Goal: Task Accomplishment & Management: Complete application form

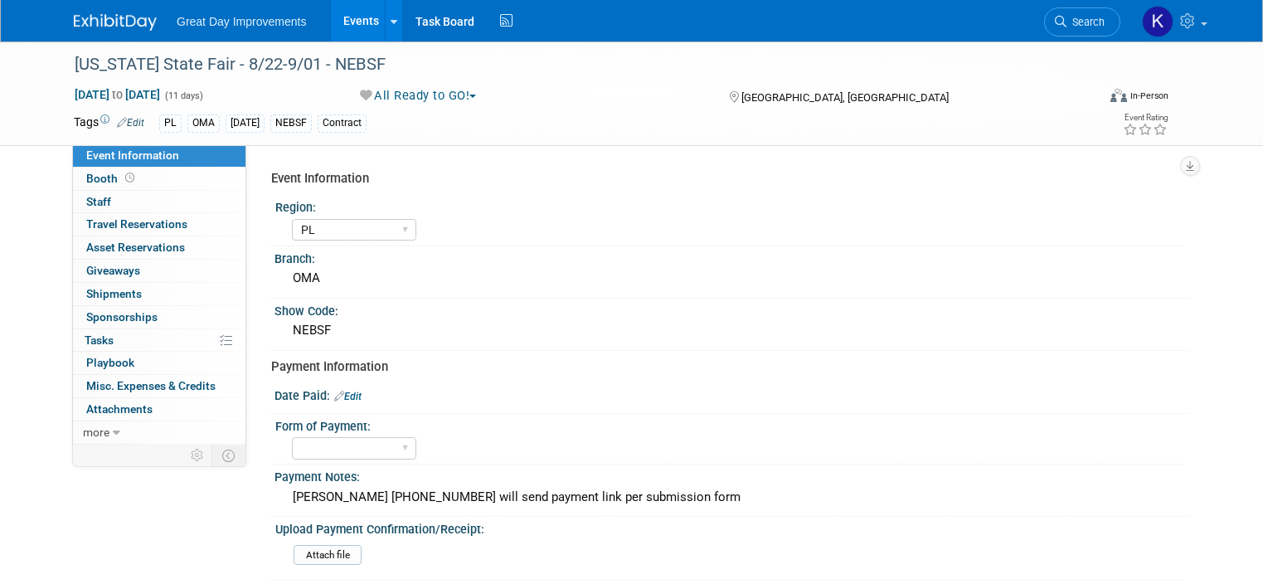
select select "PL"
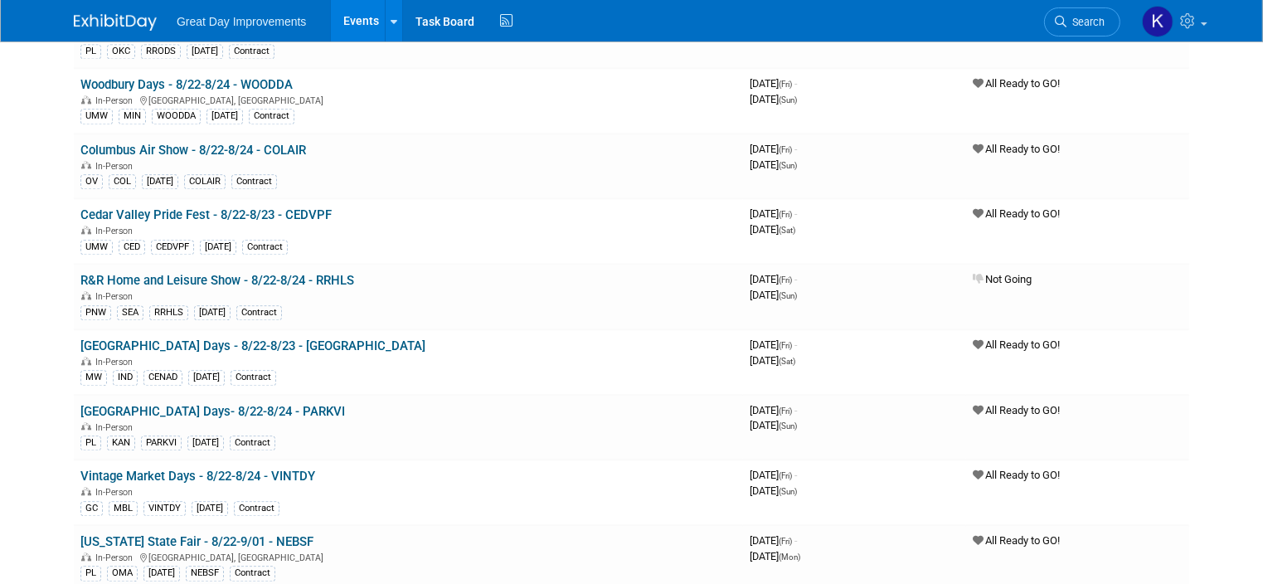
scroll to position [3898, 0]
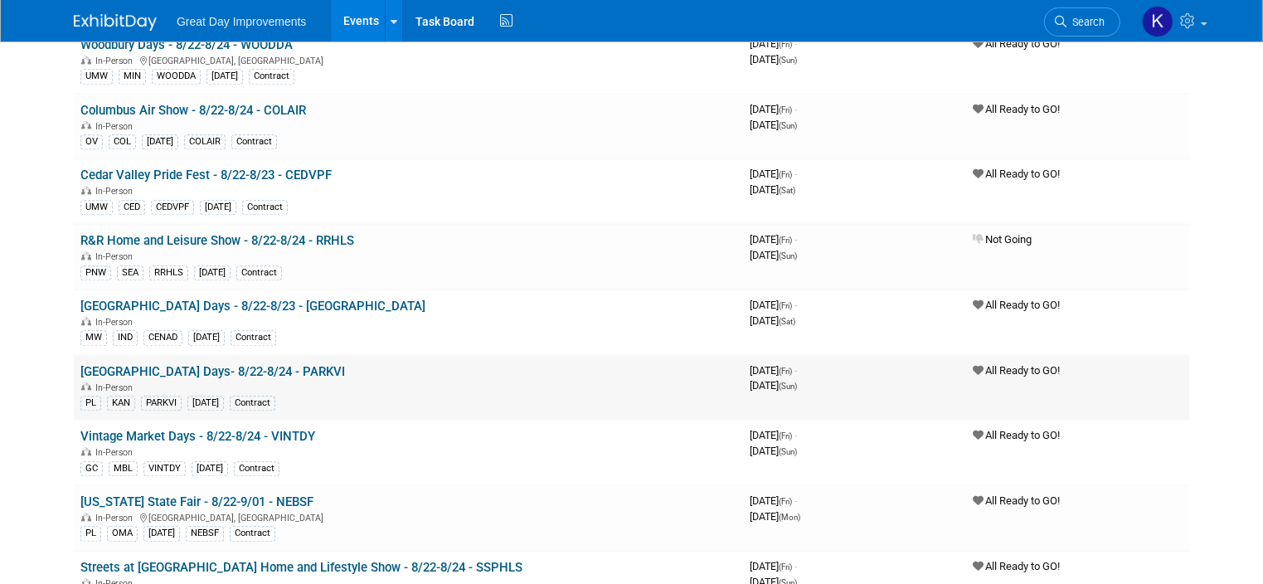
click at [202, 364] on link "[GEOGRAPHIC_DATA] Days- 8/22-8/24 - PARKVI" at bounding box center [212, 371] width 265 height 15
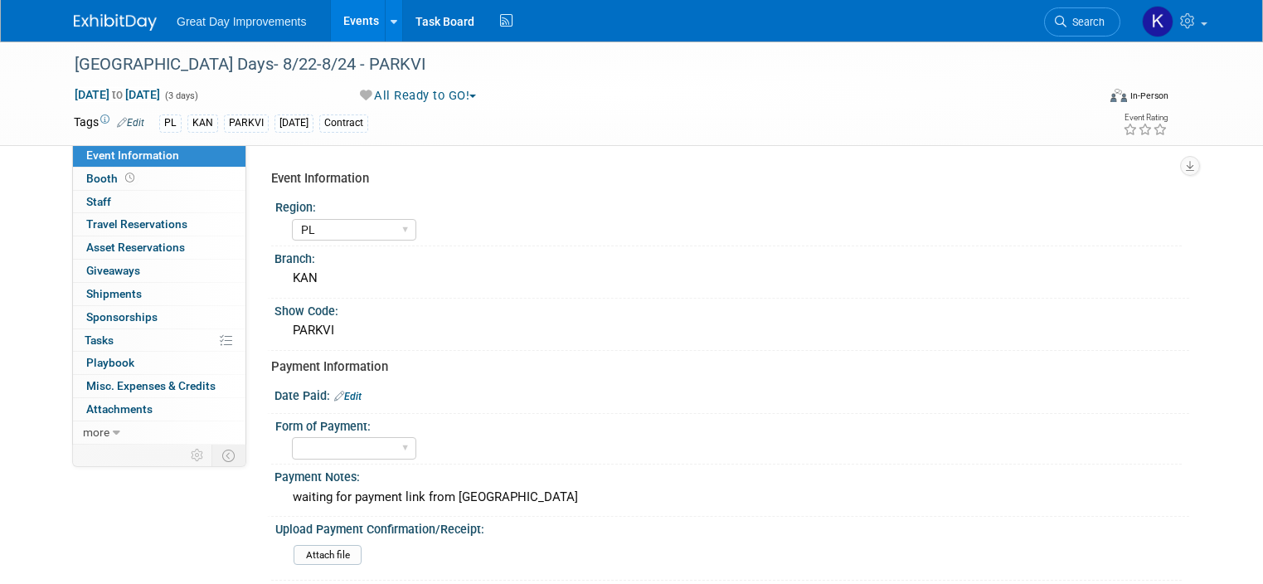
select select "PL"
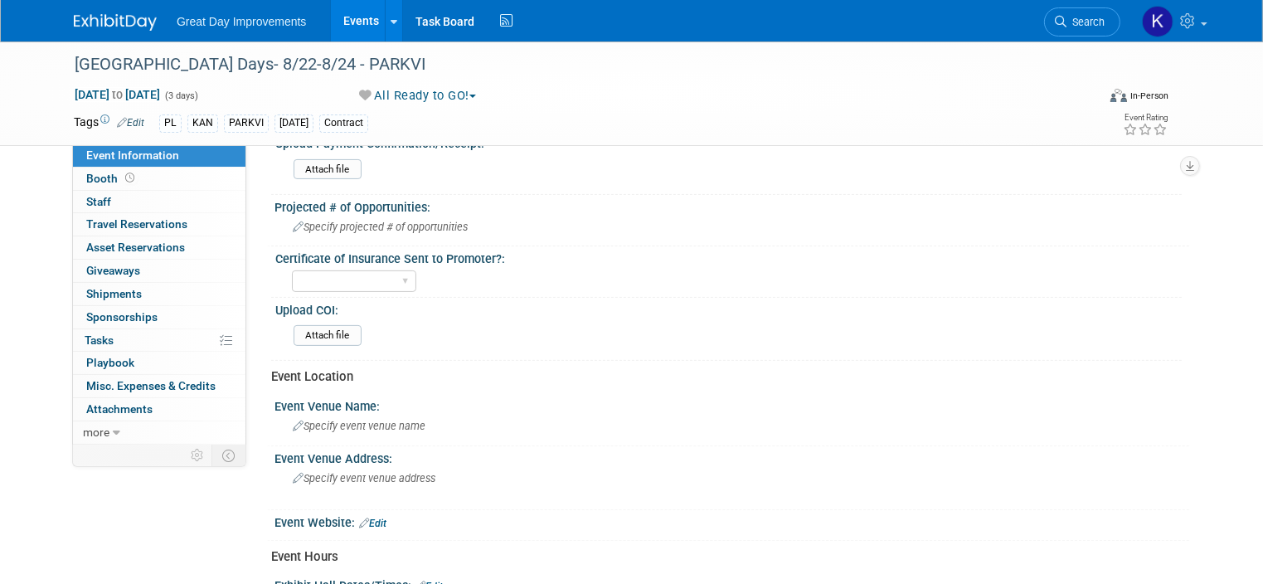
scroll to position [415, 0]
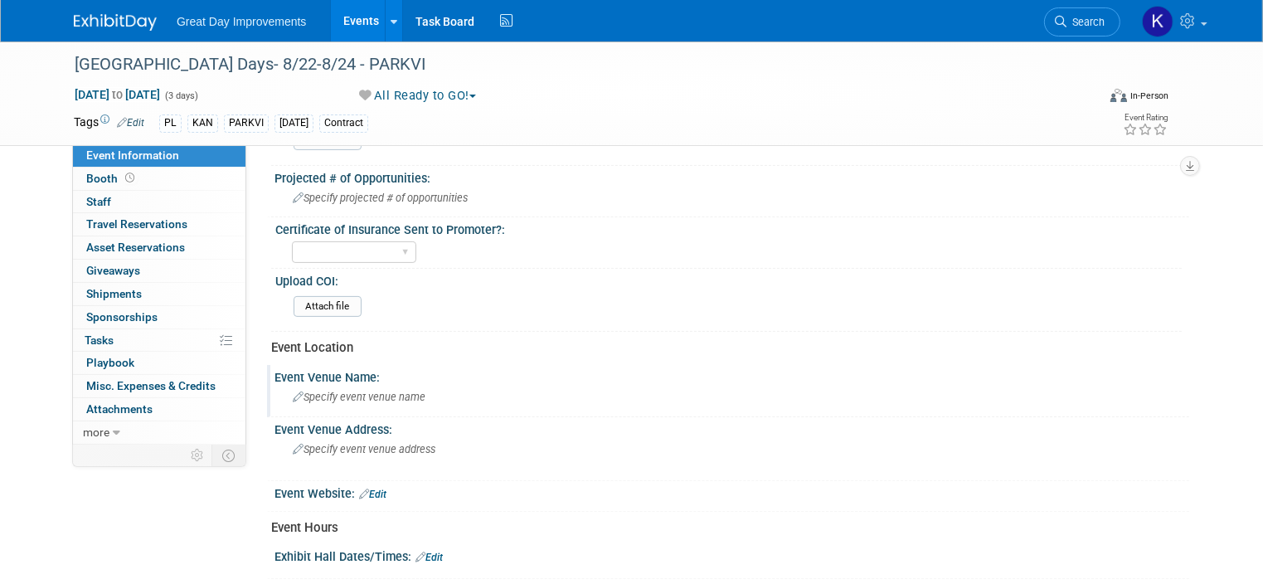
click at [364, 394] on span "Specify event venue name" at bounding box center [359, 397] width 133 height 12
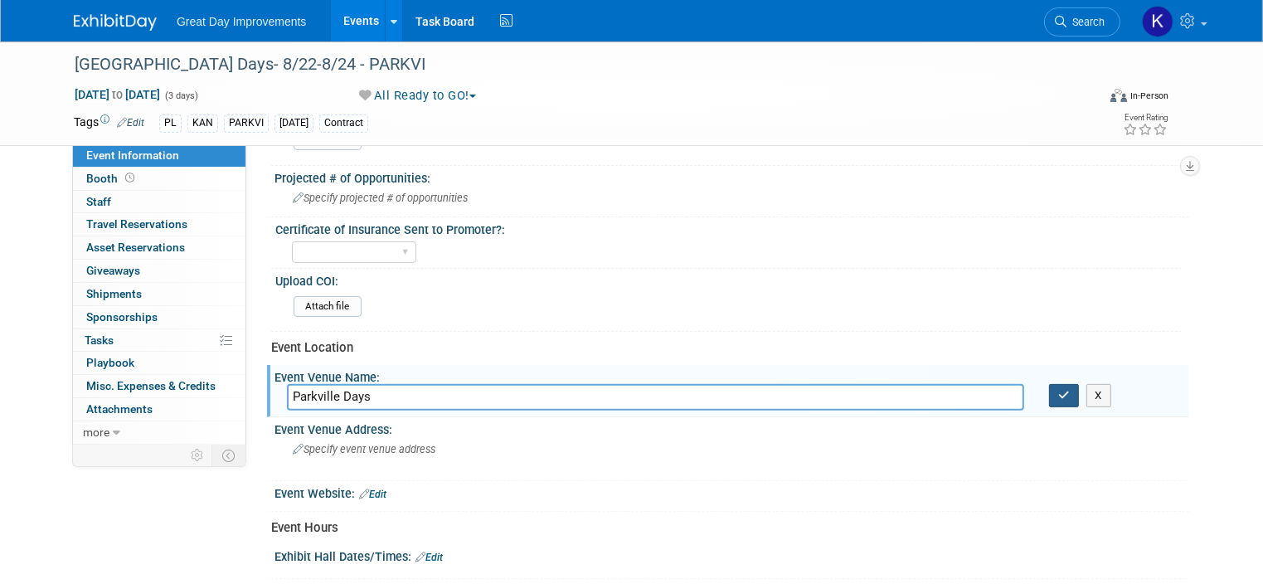
type input "Parkville Days"
click at [1064, 393] on button "button" at bounding box center [1064, 395] width 30 height 23
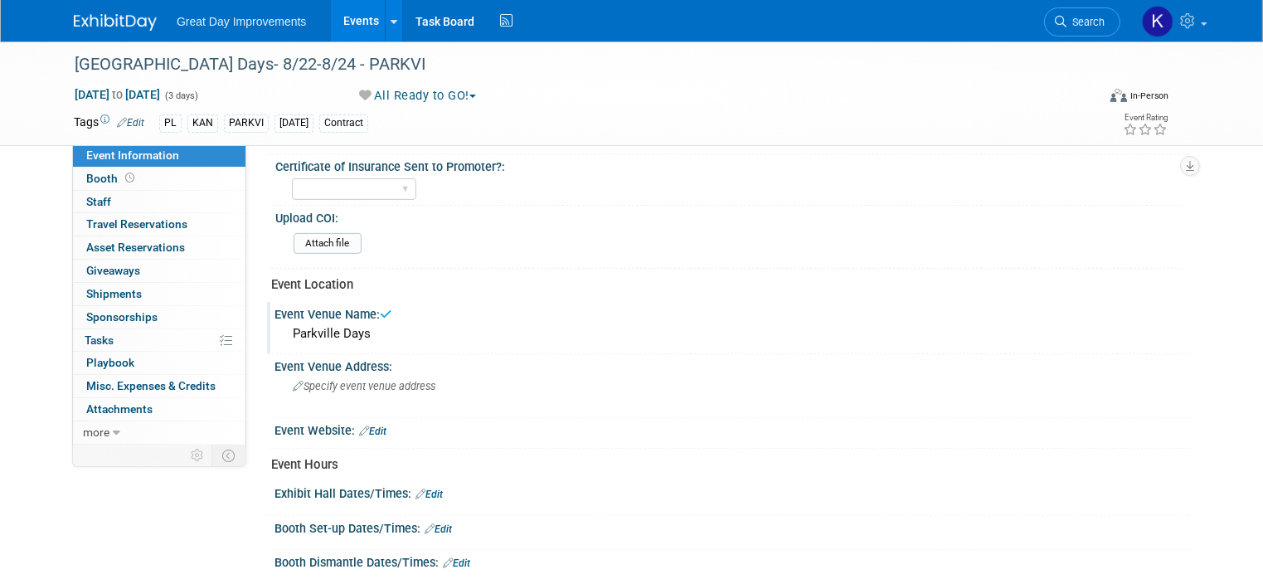
scroll to position [581, 0]
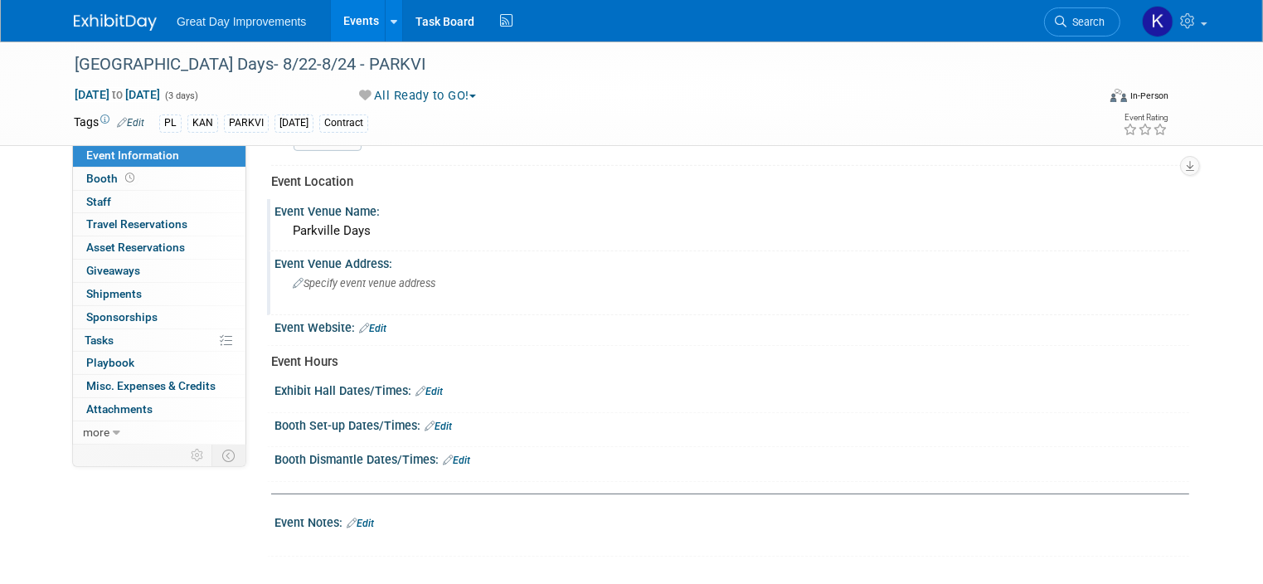
click at [338, 277] on span "Specify event venue address" at bounding box center [364, 283] width 143 height 12
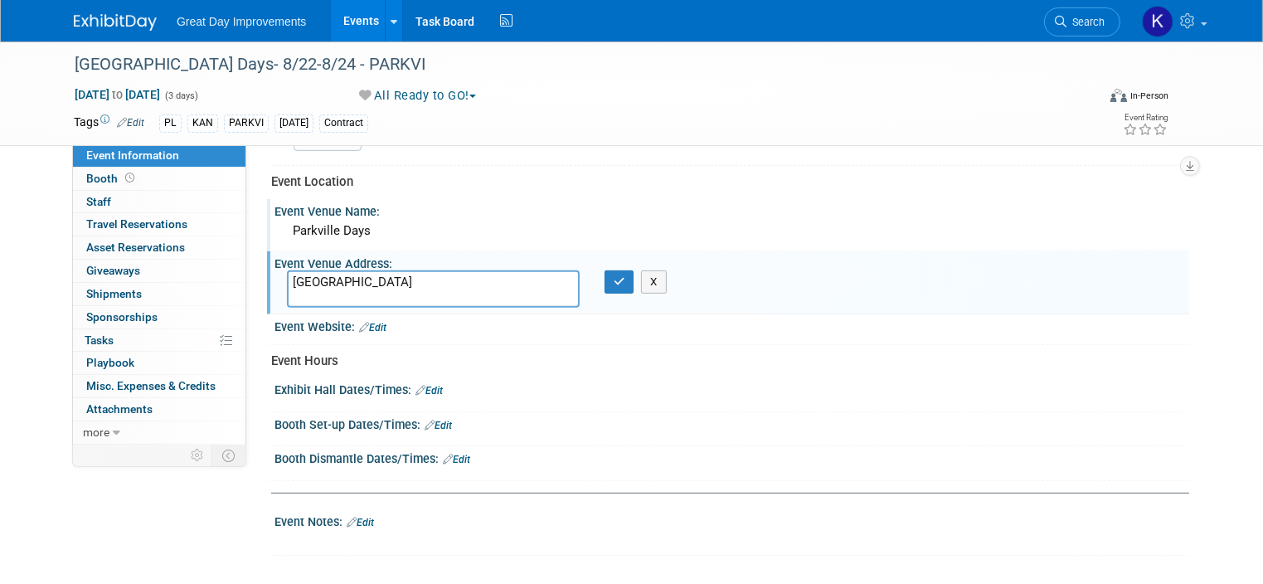
click at [287, 273] on textarea "English Landing Park" at bounding box center [433, 288] width 293 height 37
click at [399, 270] on textarea "English Landing Park" at bounding box center [433, 288] width 293 height 37
paste textarea "8701 McAfee St, Parkville, MO 64152"
type textarea "English Landing Park 8701 McAfee St, Parkville, MO 64152"
click at [607, 273] on button "button" at bounding box center [620, 281] width 30 height 23
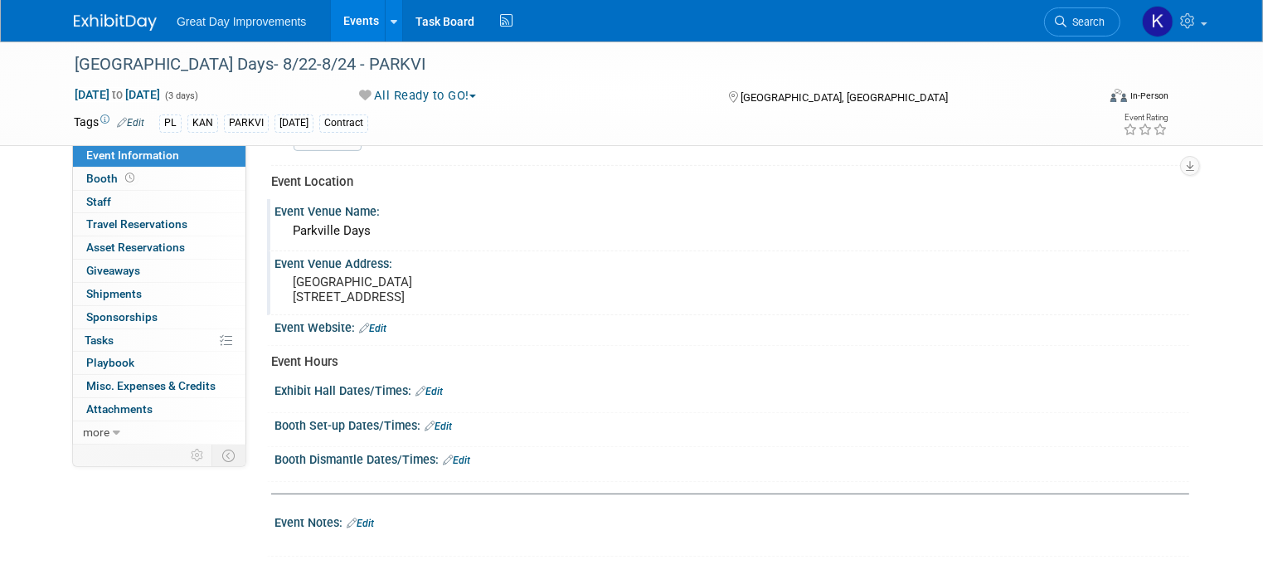
click at [359, 323] on icon at bounding box center [364, 328] width 10 height 11
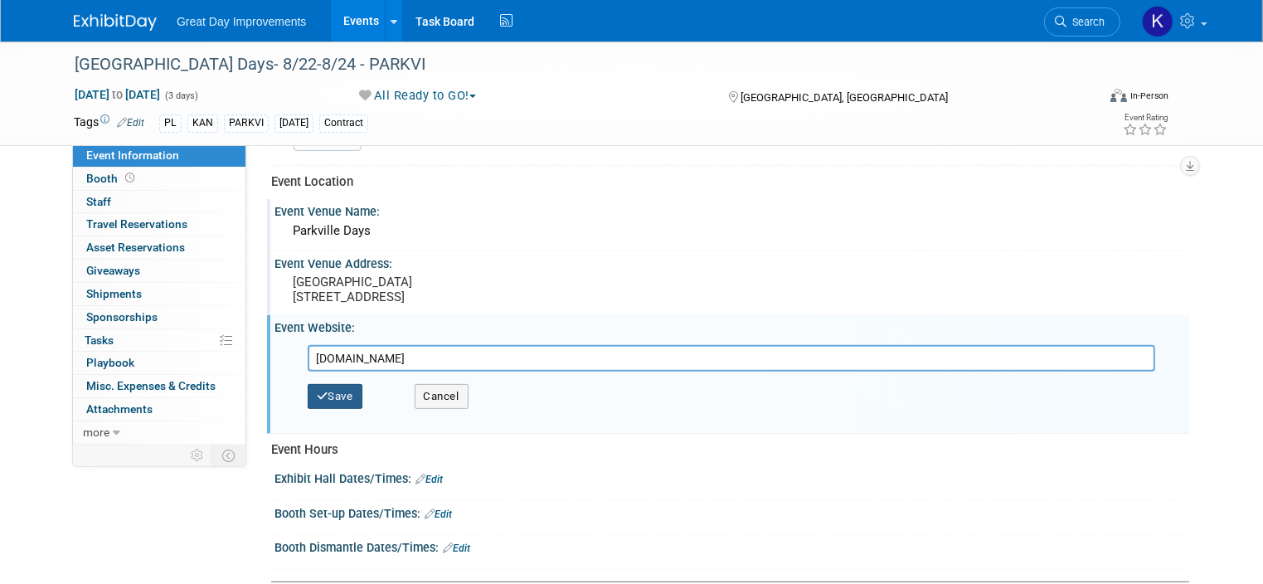
type input "www.parkvillemo.org"
click at [317, 391] on icon "button" at bounding box center [323, 396] width 12 height 11
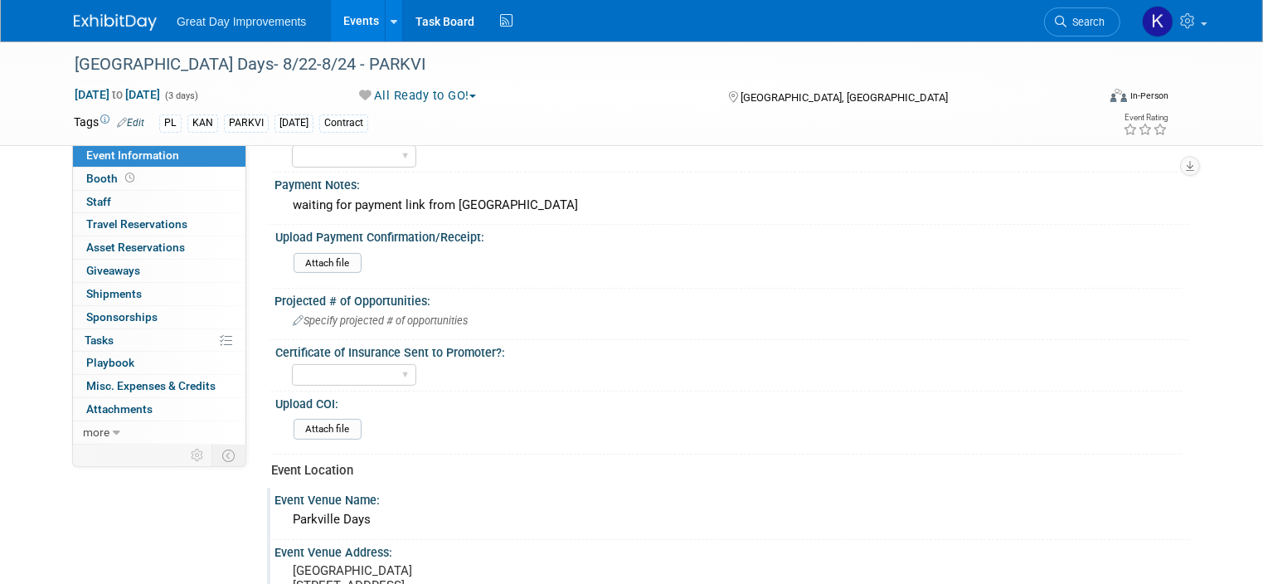
scroll to position [249, 0]
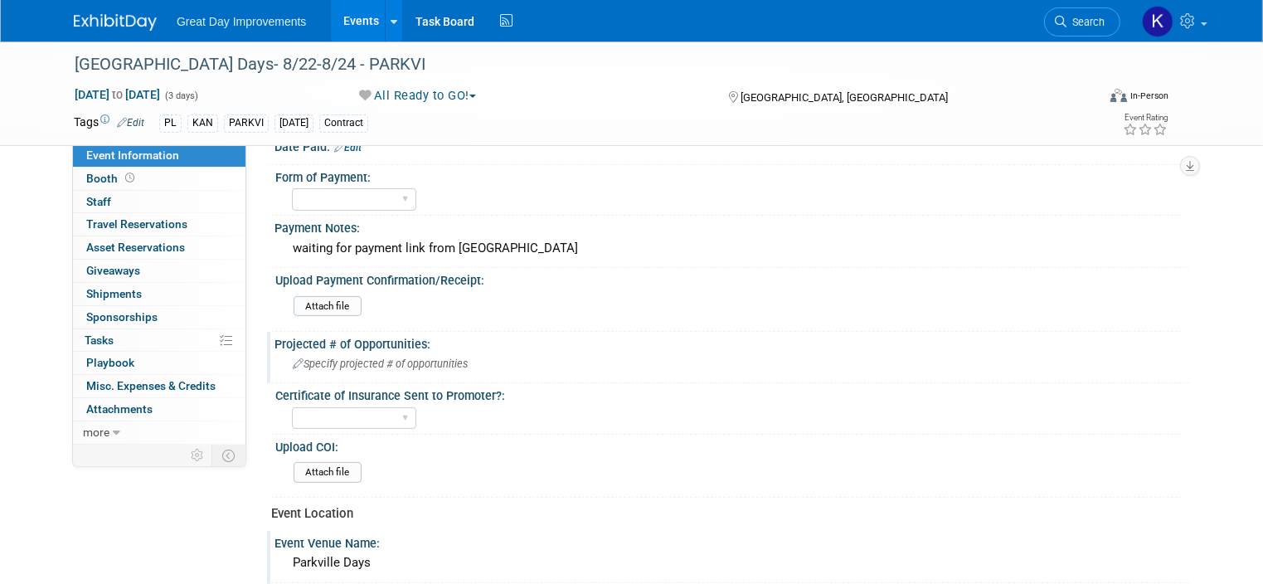
click at [387, 351] on div "Specify projected # of opportunities" at bounding box center [732, 364] width 890 height 26
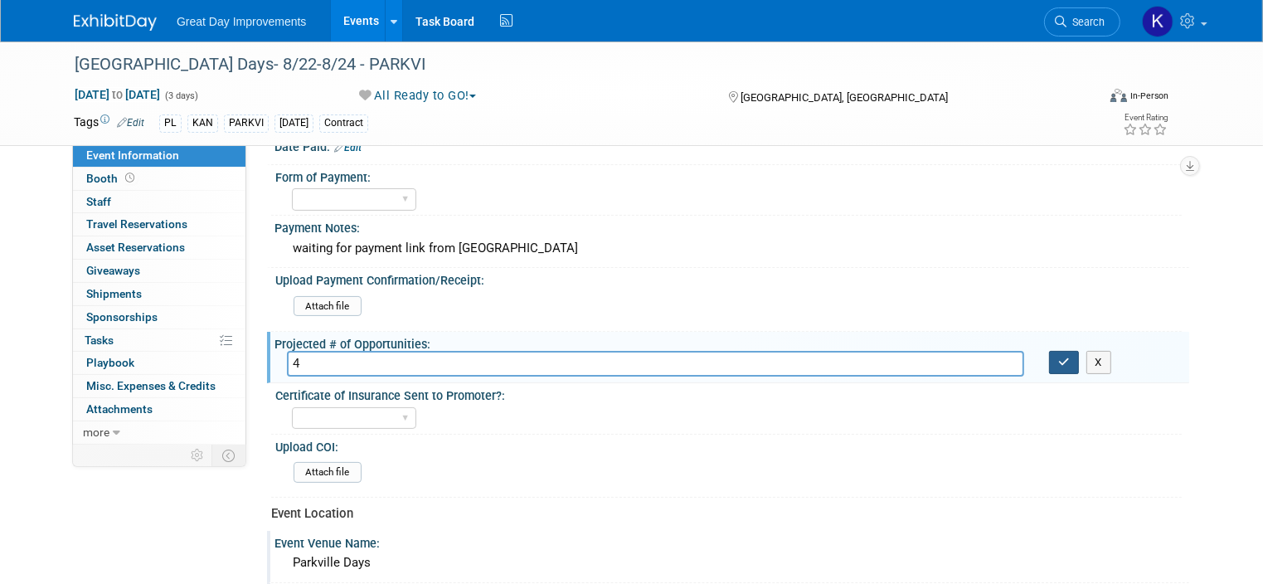
type input "4"
click at [1070, 357] on icon "button" at bounding box center [1064, 362] width 12 height 11
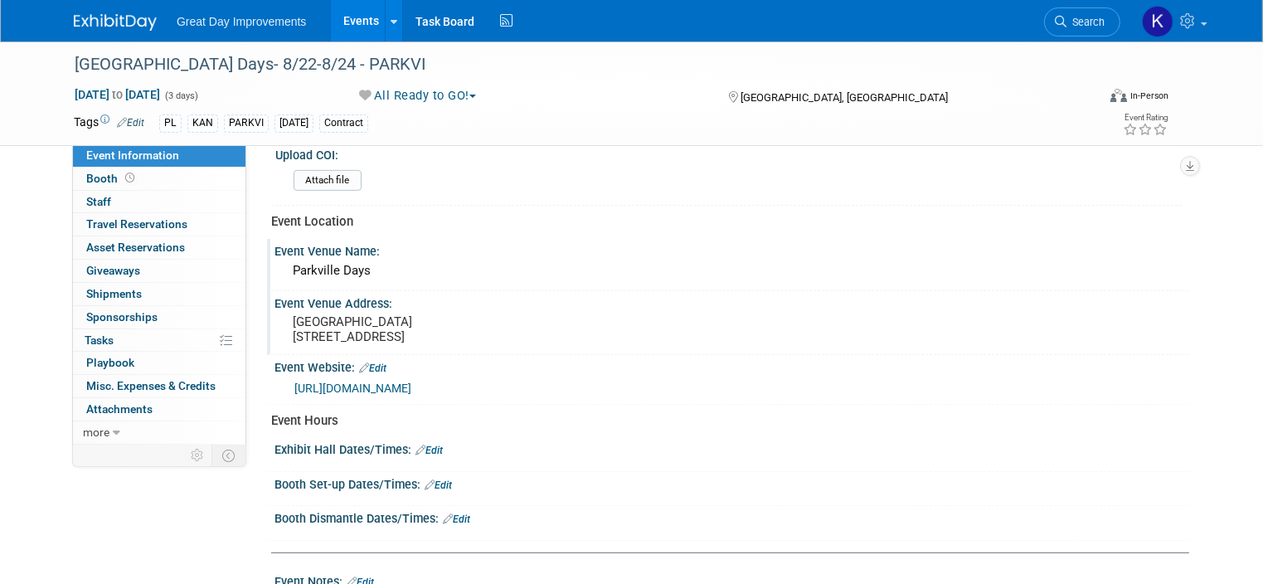
scroll to position [581, 0]
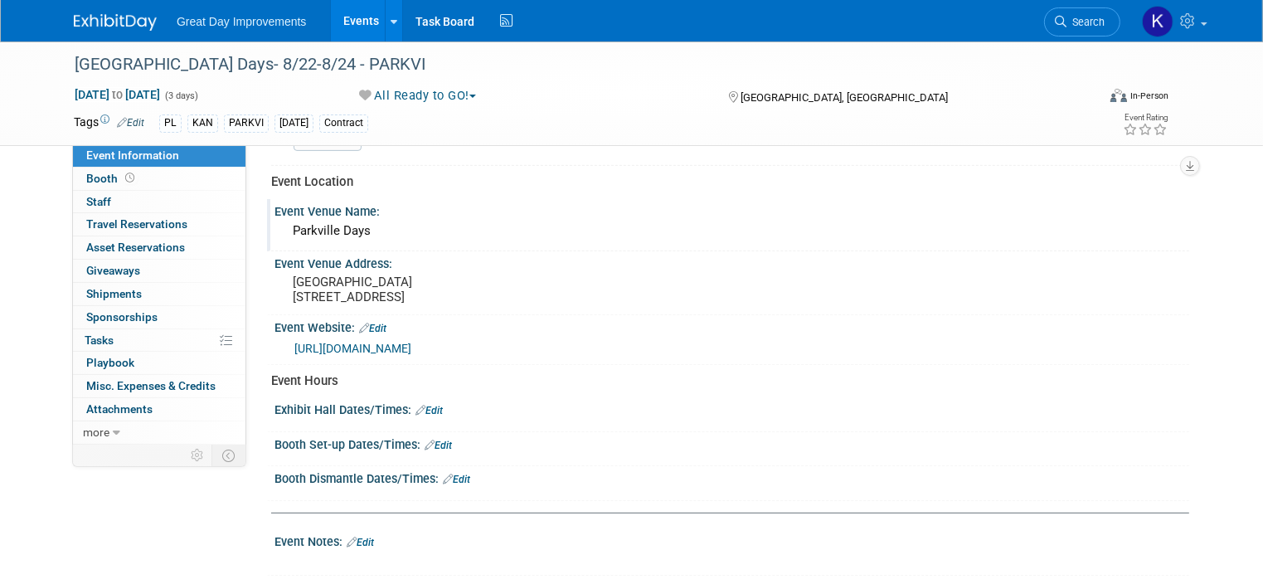
click at [431, 440] on link "Edit" at bounding box center [438, 446] width 27 height 12
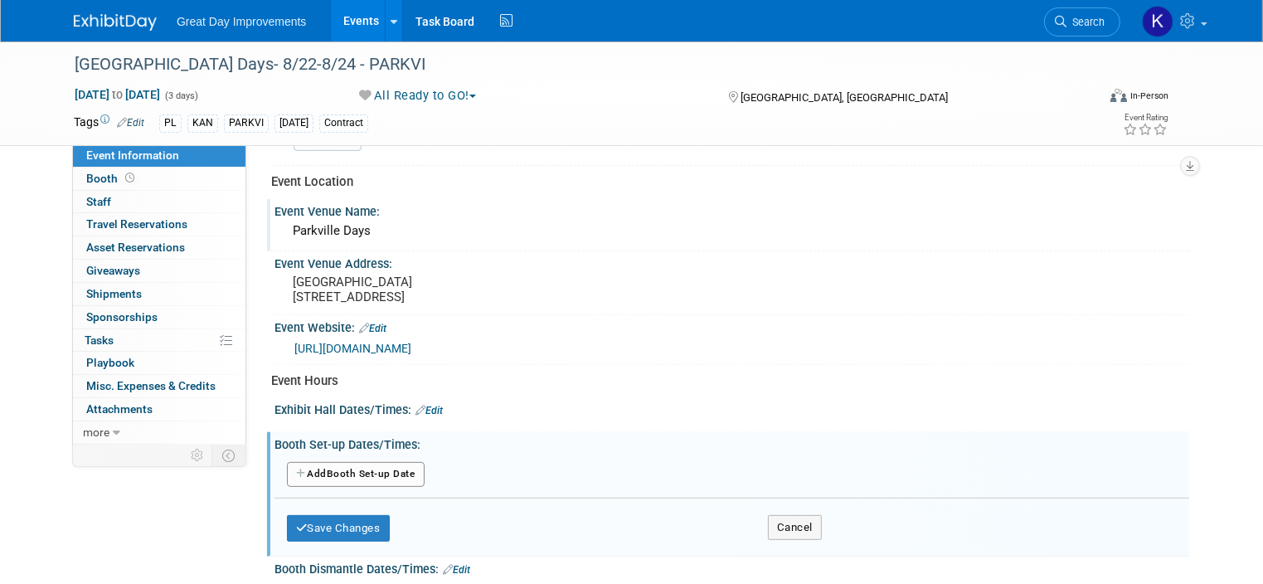
click at [355, 470] on button "Add Another Booth Set-up Date" at bounding box center [356, 474] width 138 height 25
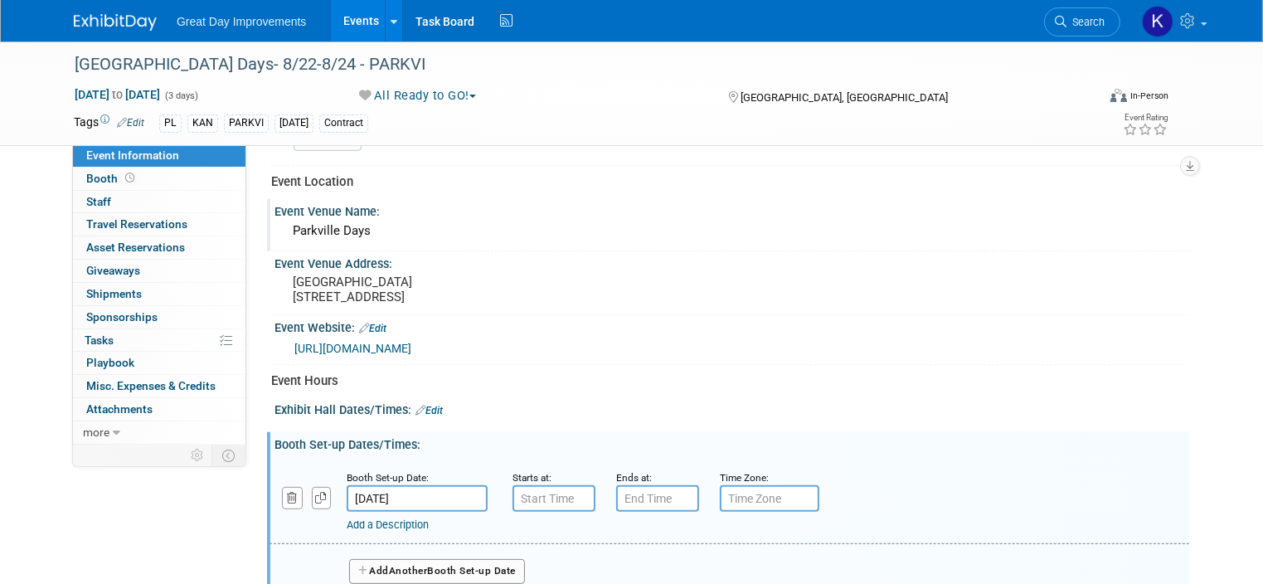
click at [386, 518] on link "Add a Description" at bounding box center [388, 524] width 82 height 12
paste input "Vendor Load-In: 7:00 AM – 2:30 PM"
type input "Vendor Load-In: 7:00 AM – 2:30 PM"
type input "7:00 AM"
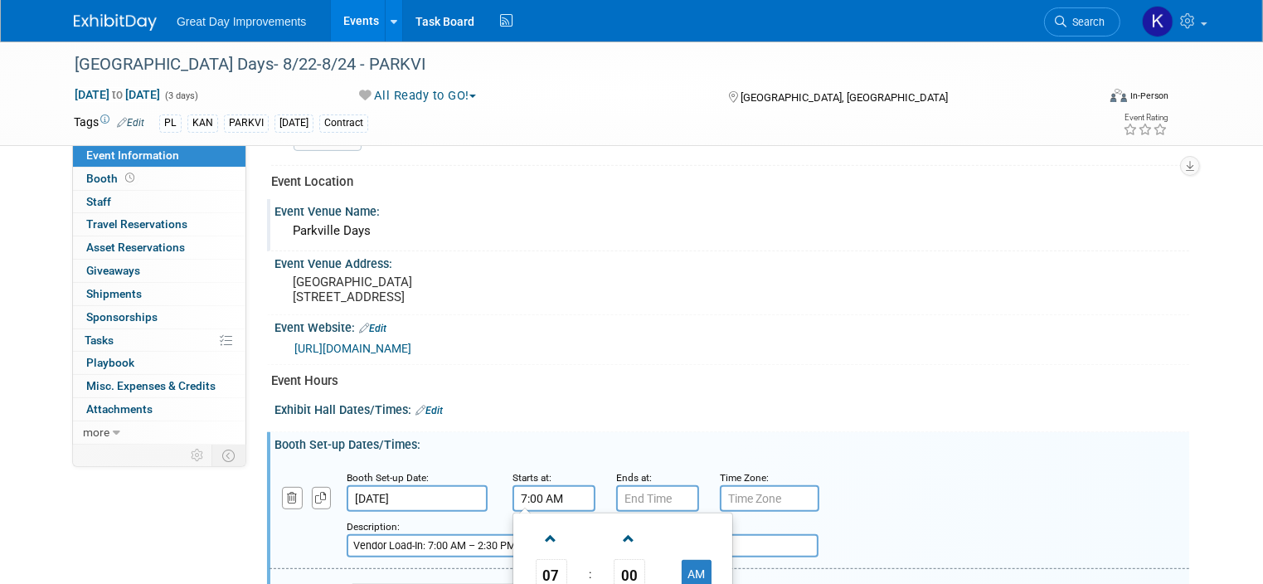
click at [539, 485] on input "7:00 AM" at bounding box center [554, 498] width 83 height 27
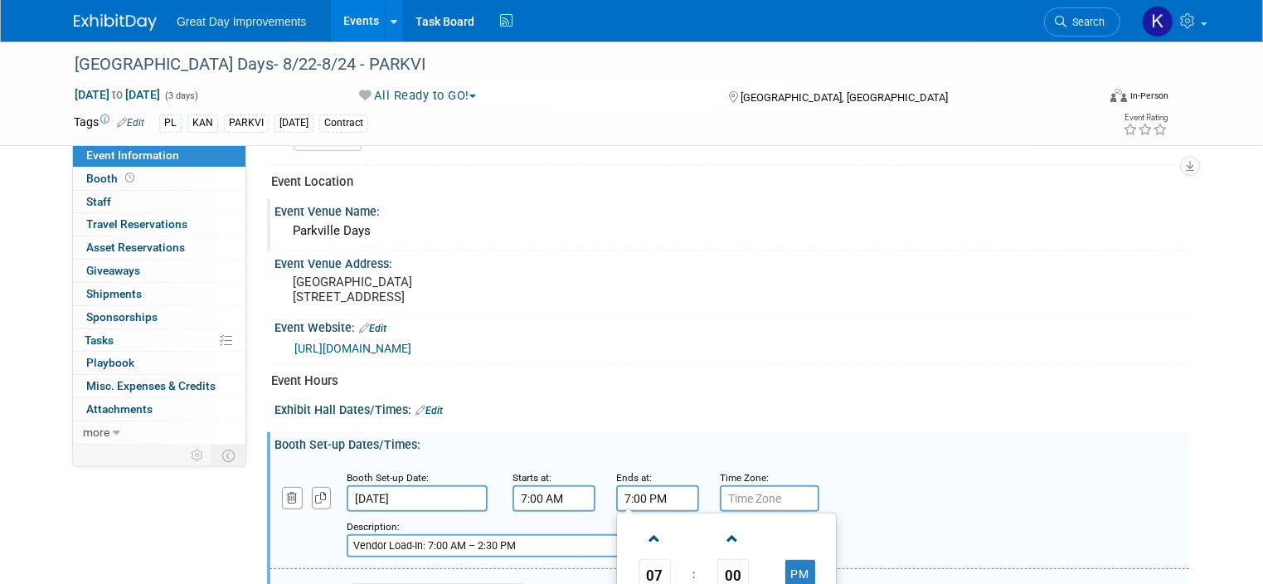
click at [623, 485] on input "7:00 PM" at bounding box center [657, 498] width 83 height 27
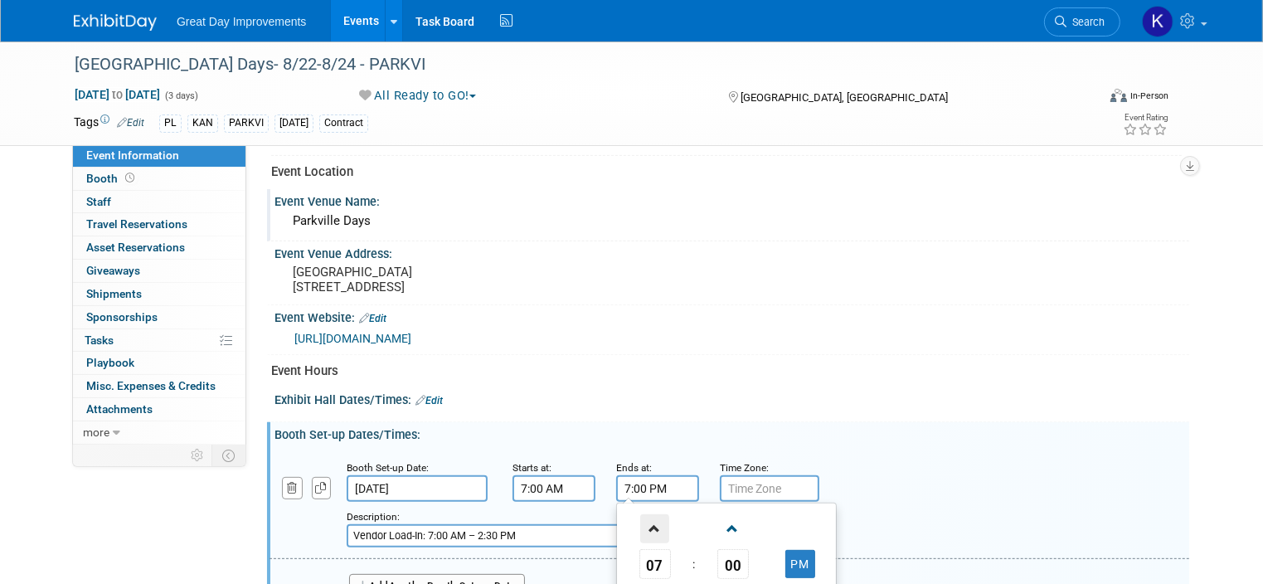
scroll to position [663, 0]
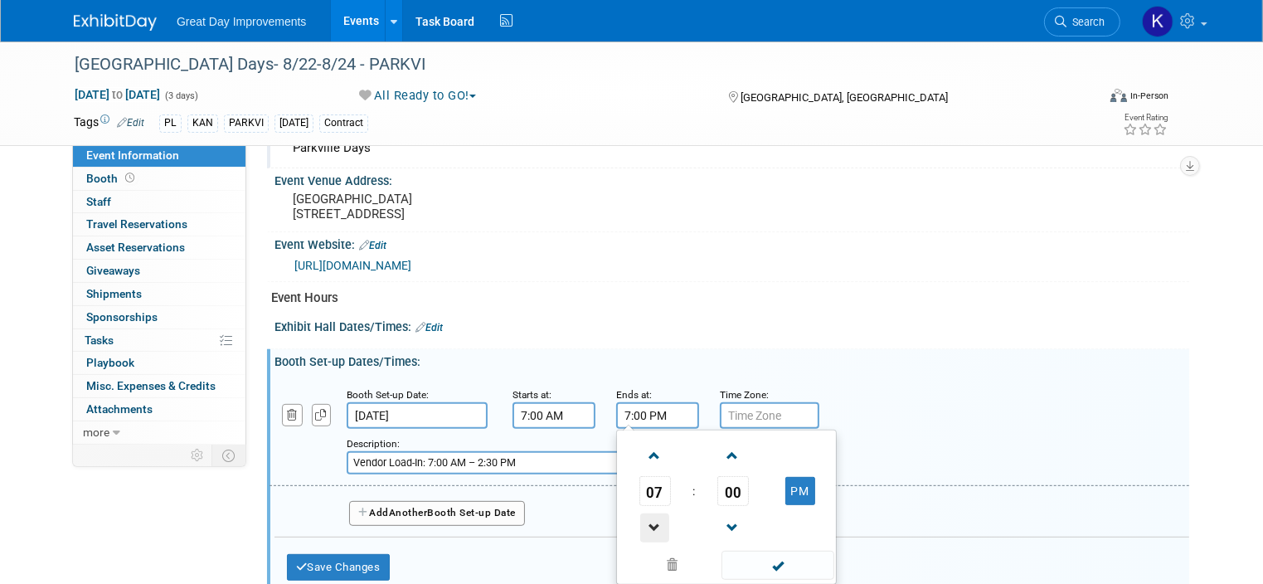
click at [640, 520] on span at bounding box center [654, 527] width 29 height 29
click at [640, 518] on span at bounding box center [654, 527] width 29 height 29
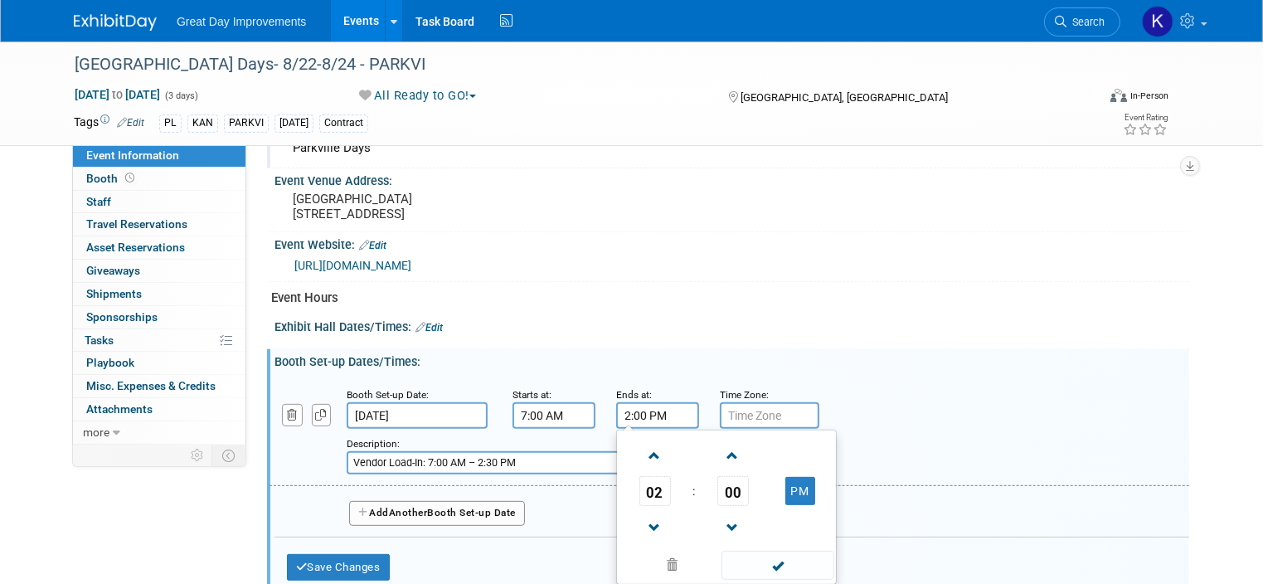
click at [625, 407] on input "2:00 PM" at bounding box center [657, 415] width 83 height 27
type input "2:30 PM"
click at [727, 407] on input "text" at bounding box center [770, 415] width 100 height 27
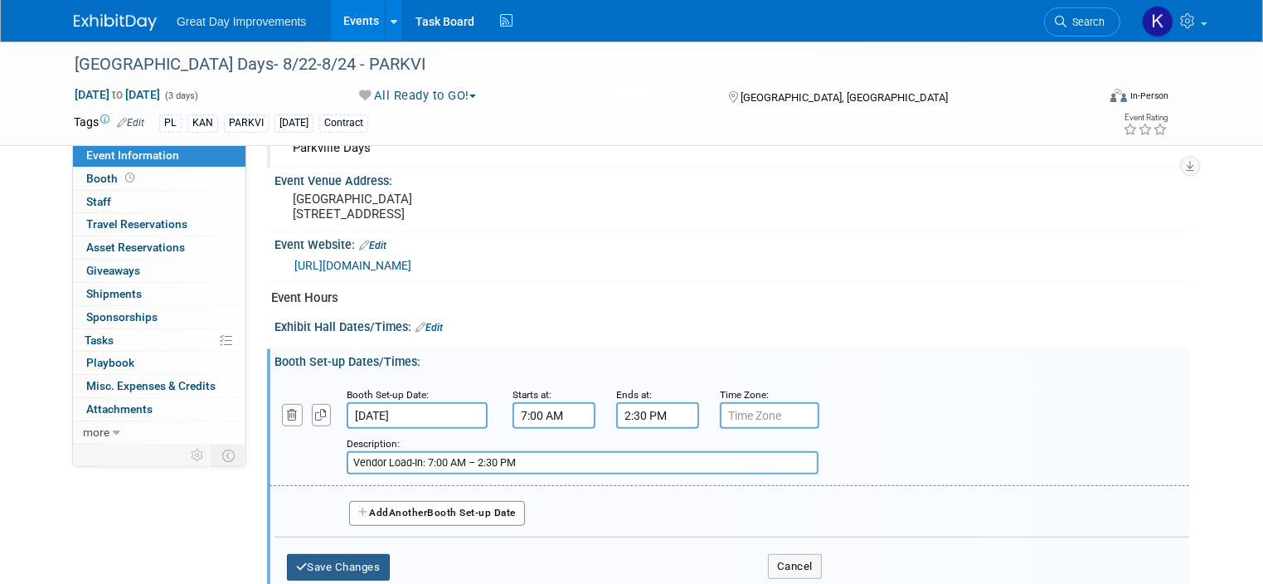
click at [348, 556] on button "Save Changes" at bounding box center [338, 567] width 103 height 27
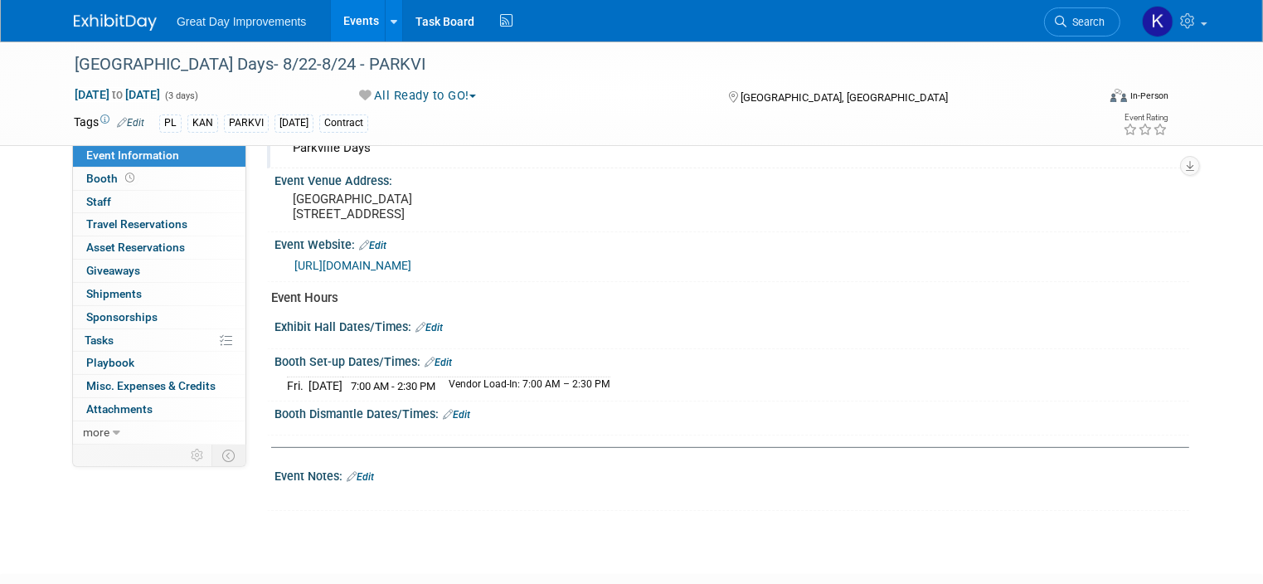
click at [407, 465] on div "Event Notes: Edit" at bounding box center [732, 475] width 915 height 22
click at [358, 471] on link "Edit" at bounding box center [360, 477] width 27 height 12
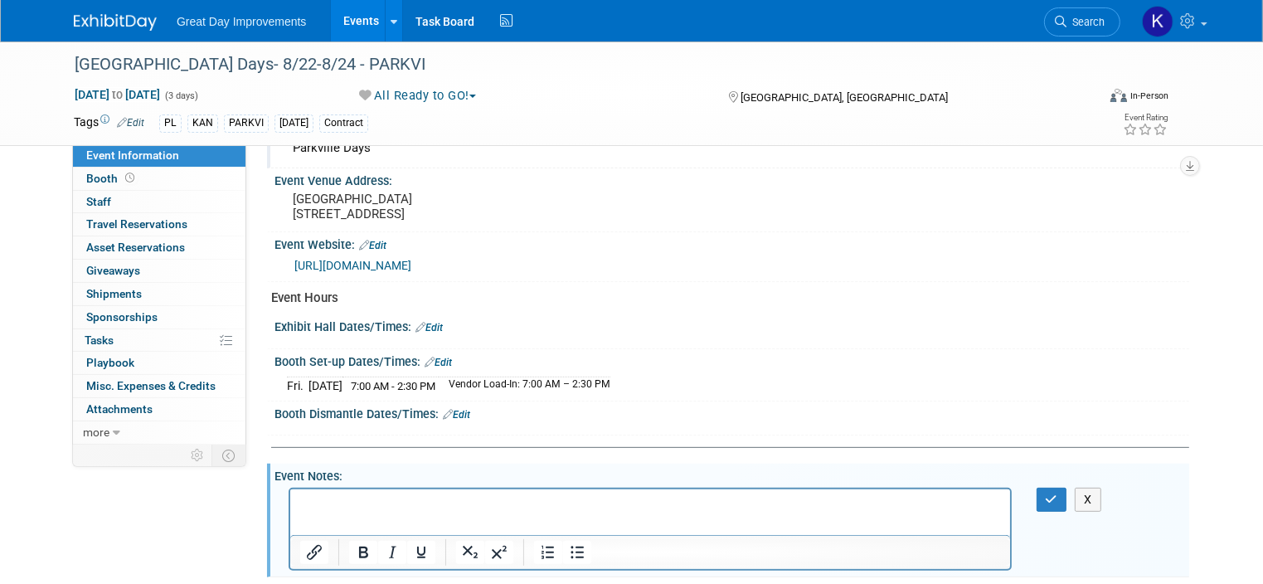
scroll to position [0, 0]
click at [358, 483] on div "X" at bounding box center [730, 487] width 894 height 8
click at [347, 501] on p "Rich Text Area. Press ALT-0 for help." at bounding box center [649, 503] width 701 height 17
click at [460, 506] on p "Booth Check: 3:45 – 4:00 PM" at bounding box center [649, 503] width 701 height 17
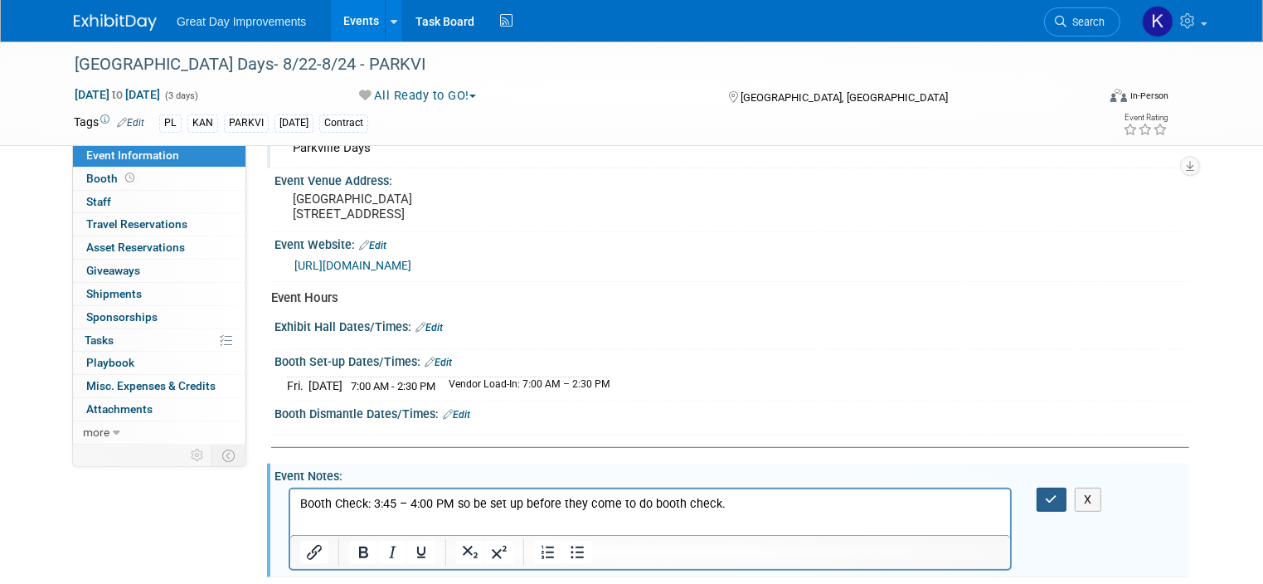
click at [1058, 493] on icon "button" at bounding box center [1052, 499] width 12 height 12
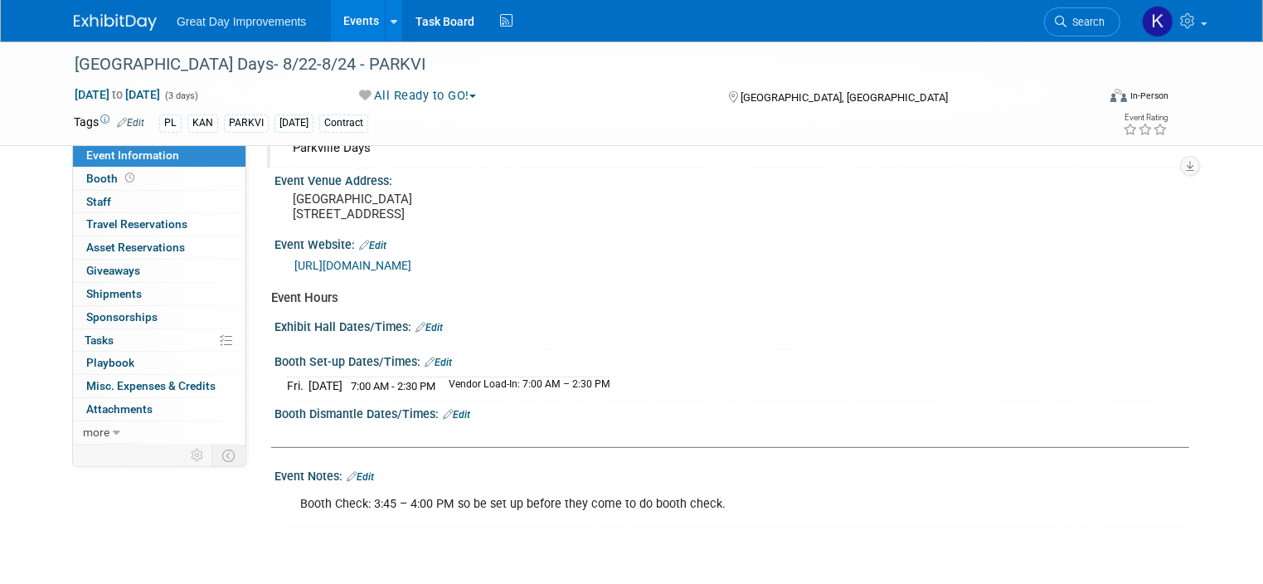
click at [358, 471] on link "Edit" at bounding box center [360, 477] width 27 height 12
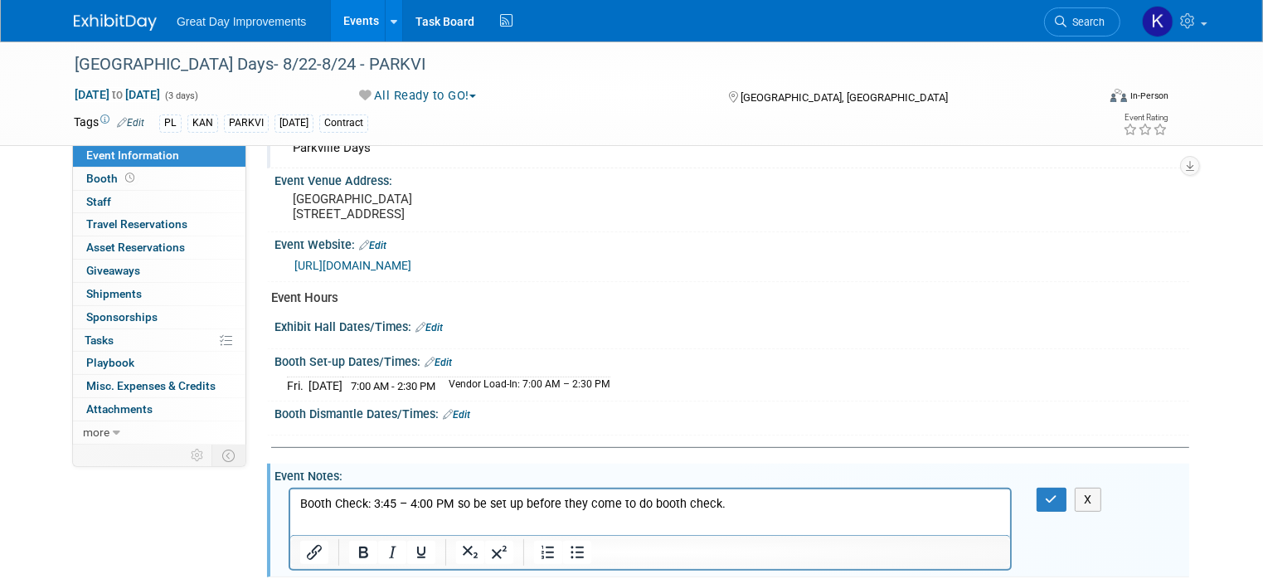
click at [726, 499] on p "Booth Check: 3:45 – 4:00 PM so be set up before they come to do booth check." at bounding box center [649, 503] width 701 height 17
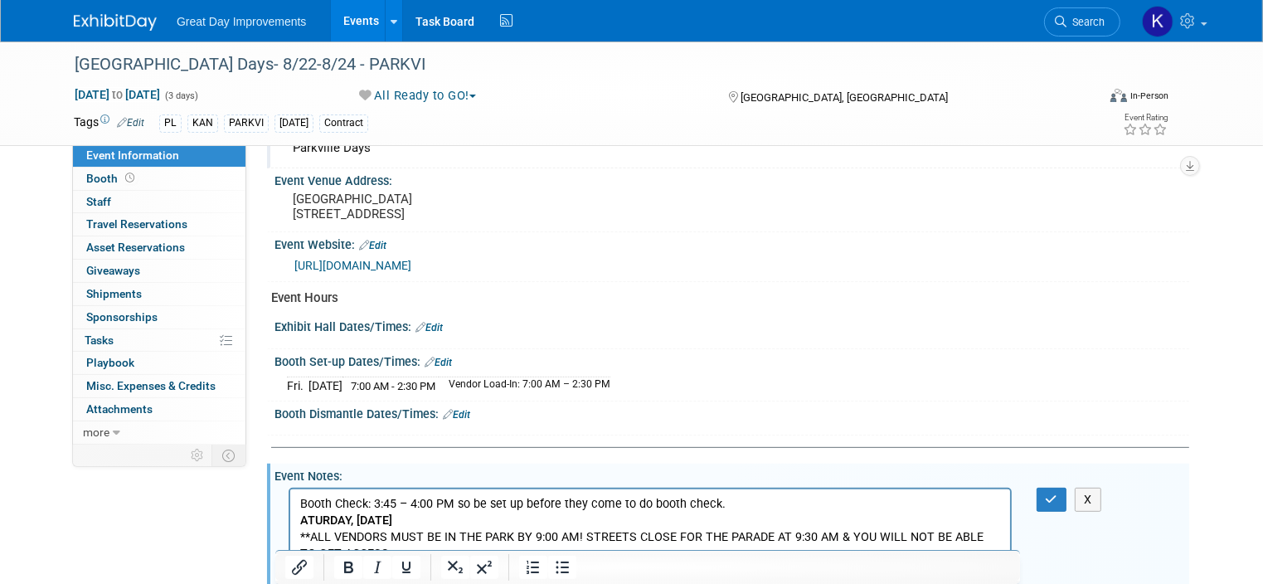
scroll to position [766, 0]
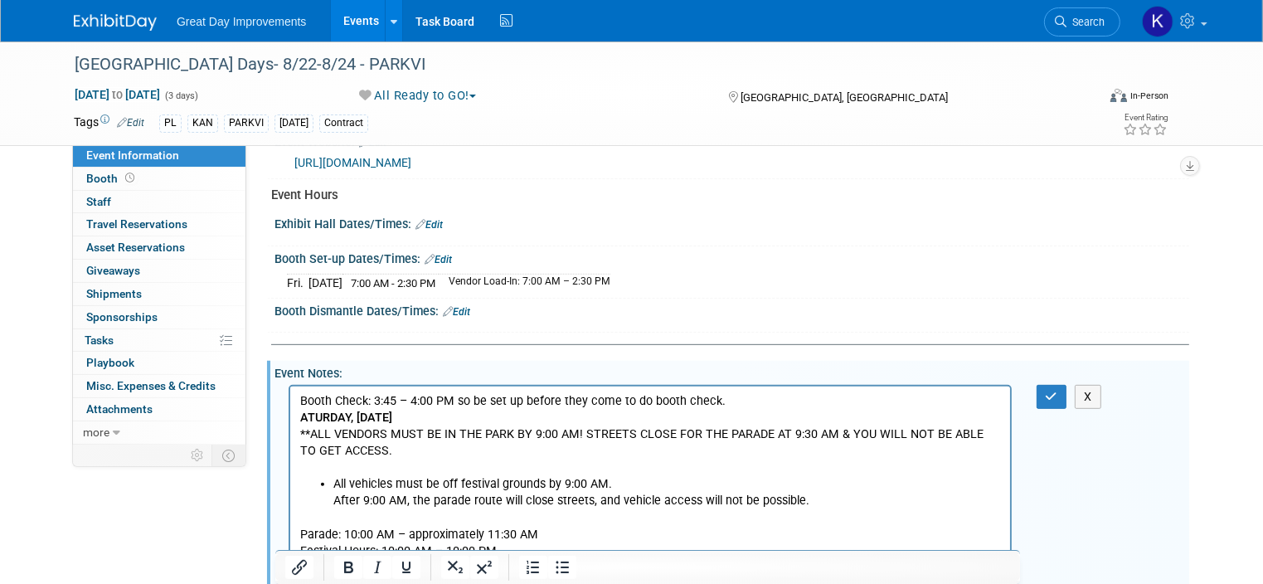
click at [299, 416] on body "Booth Check: 3:45 – 4:00 PM so be set up before they come to do booth check. AT…" at bounding box center [650, 475] width 702 height 167
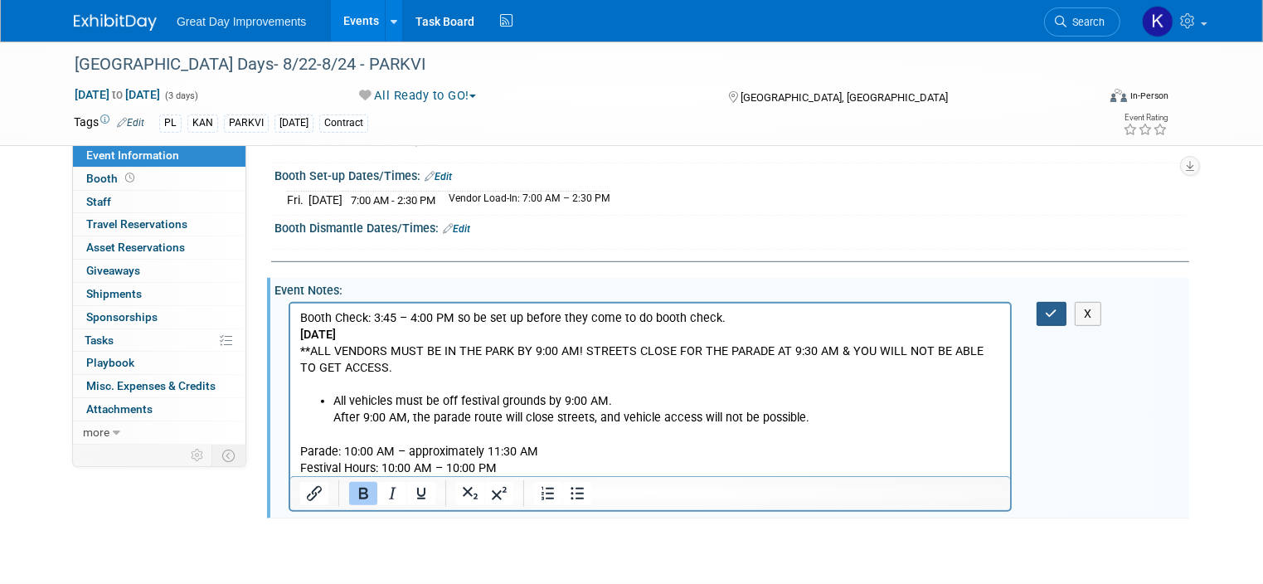
click at [1058, 308] on icon "button" at bounding box center [1052, 314] width 12 height 12
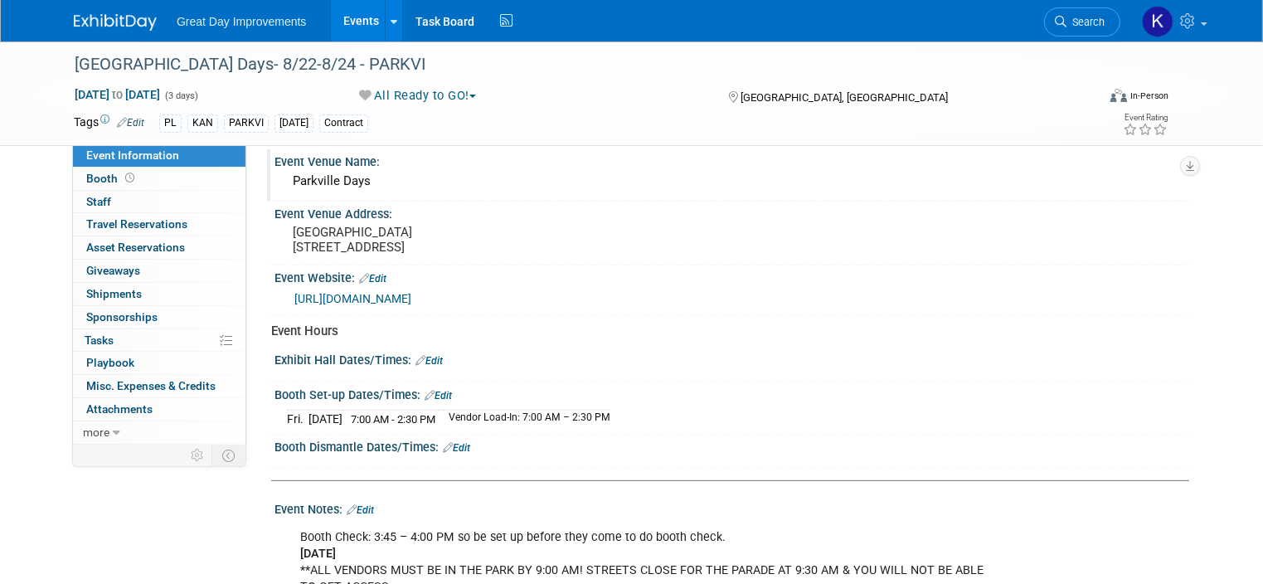
scroll to position [600, 0]
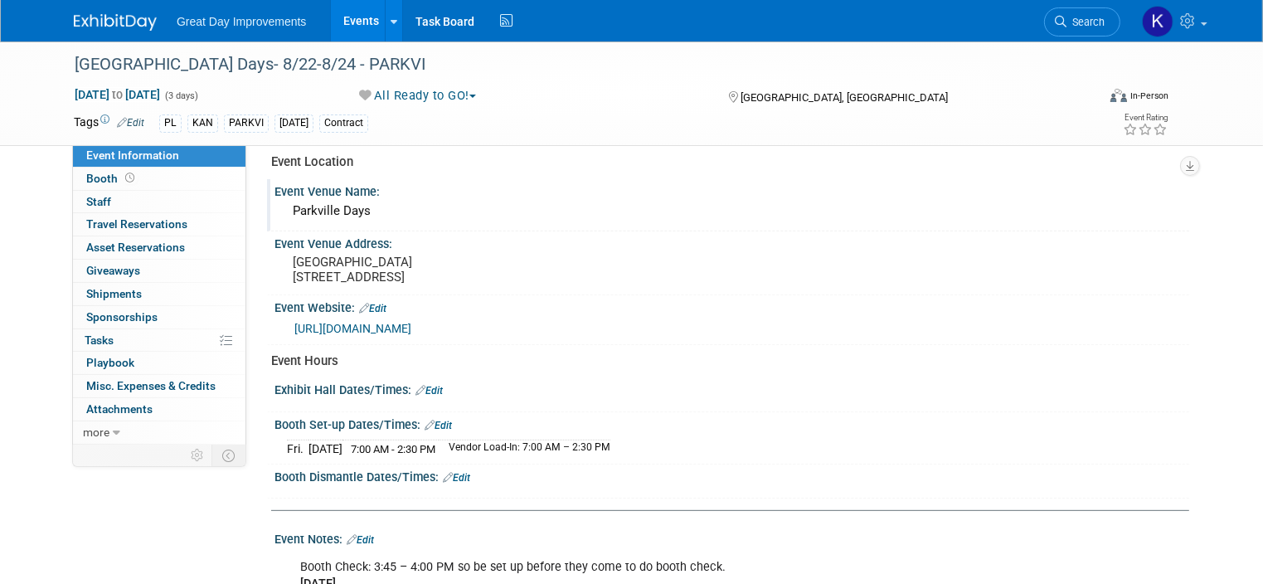
click at [425, 385] on link "Edit" at bounding box center [428, 391] width 27 height 12
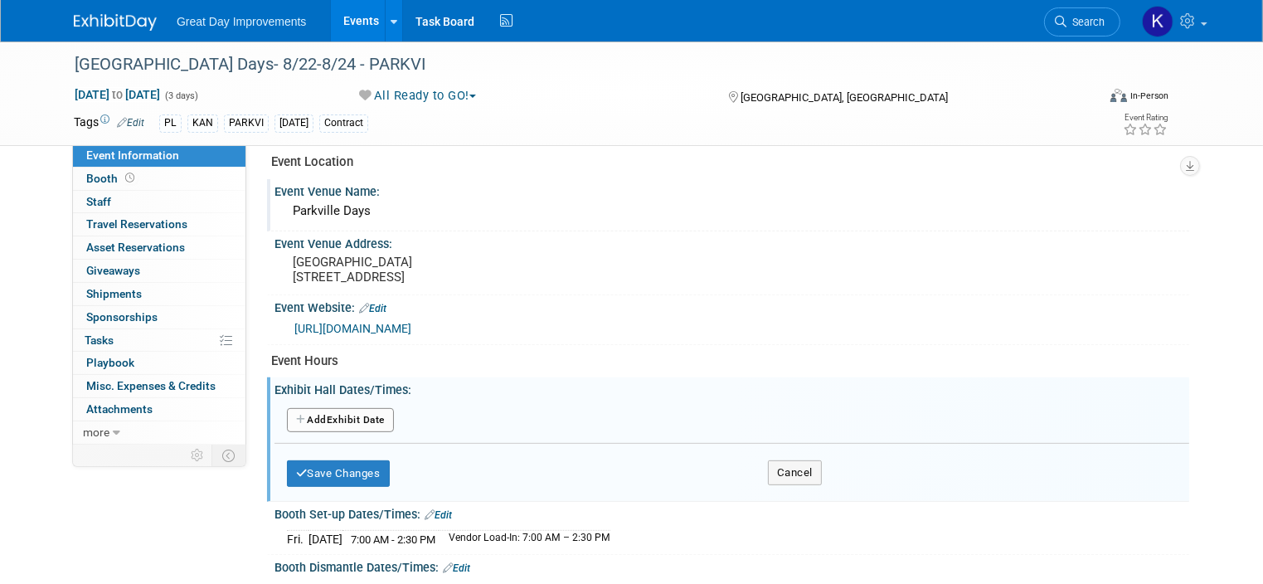
click at [352, 409] on button "Add Another Exhibit Date" at bounding box center [340, 420] width 107 height 25
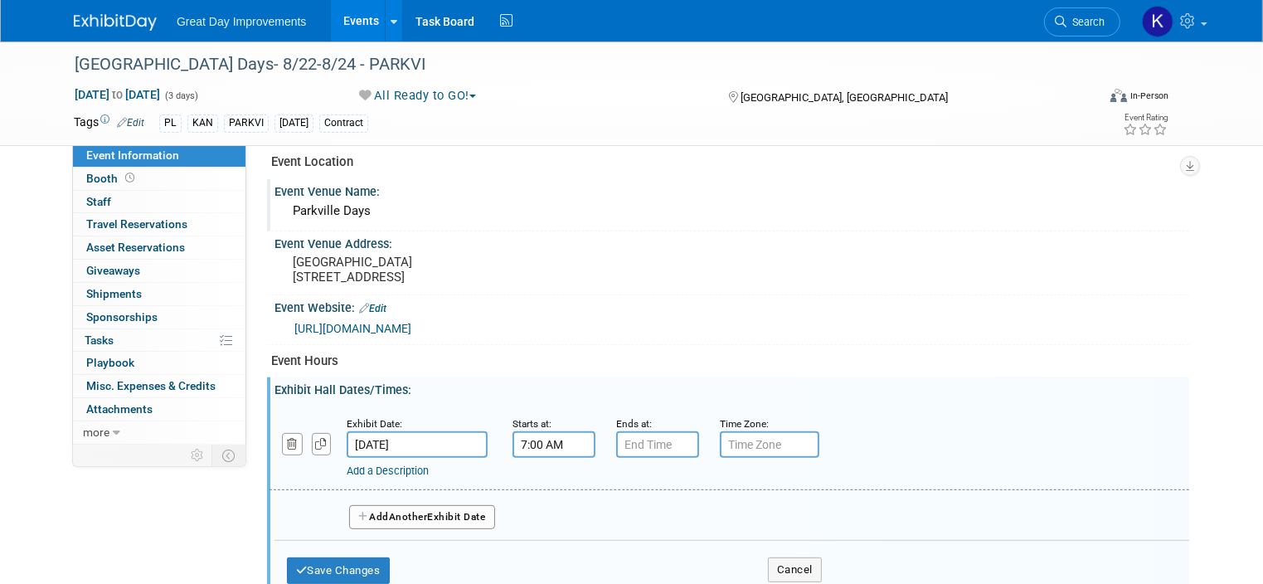
click at [528, 442] on input "7:00 AM" at bounding box center [554, 444] width 83 height 27
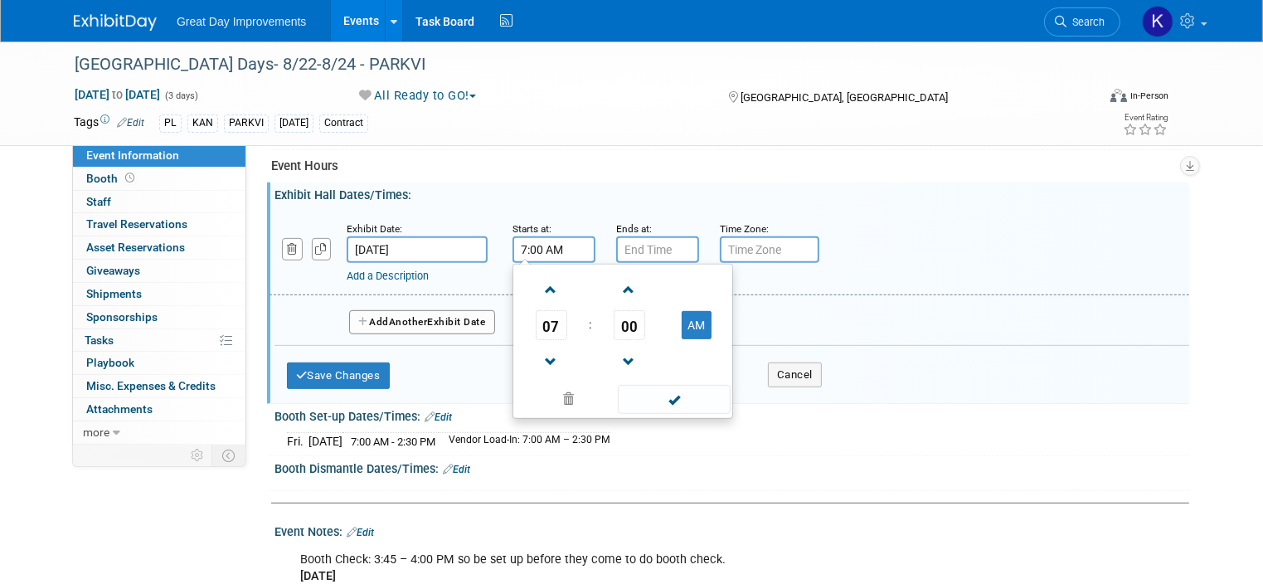
scroll to position [766, 0]
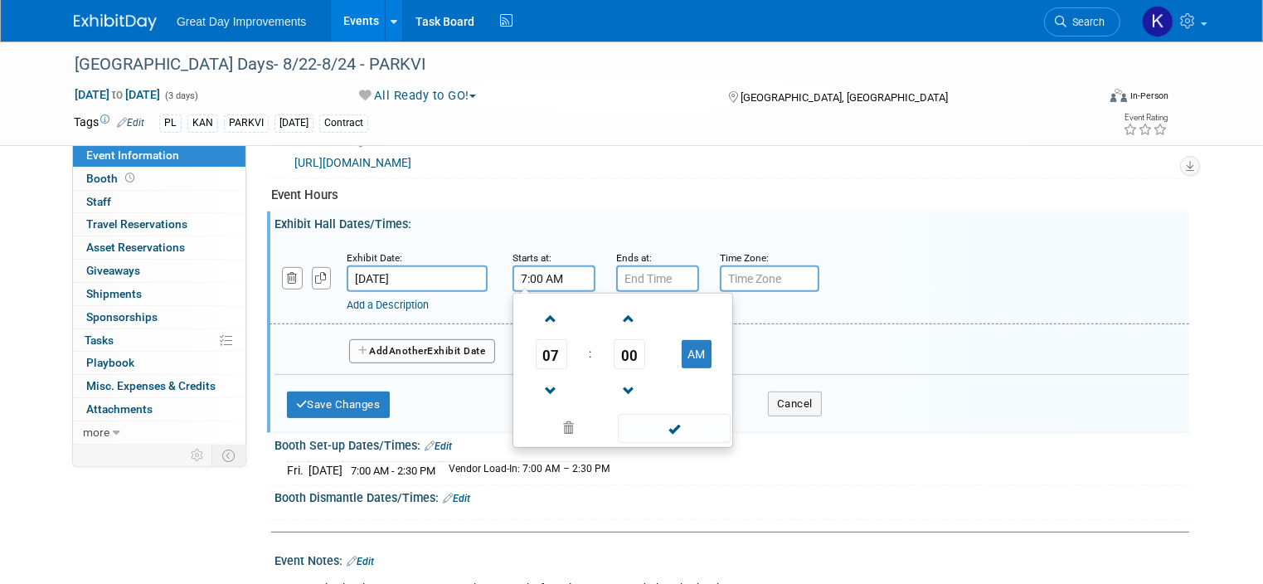
click at [513, 270] on input "7:00 AM" at bounding box center [554, 278] width 83 height 27
type input "10:00 AM"
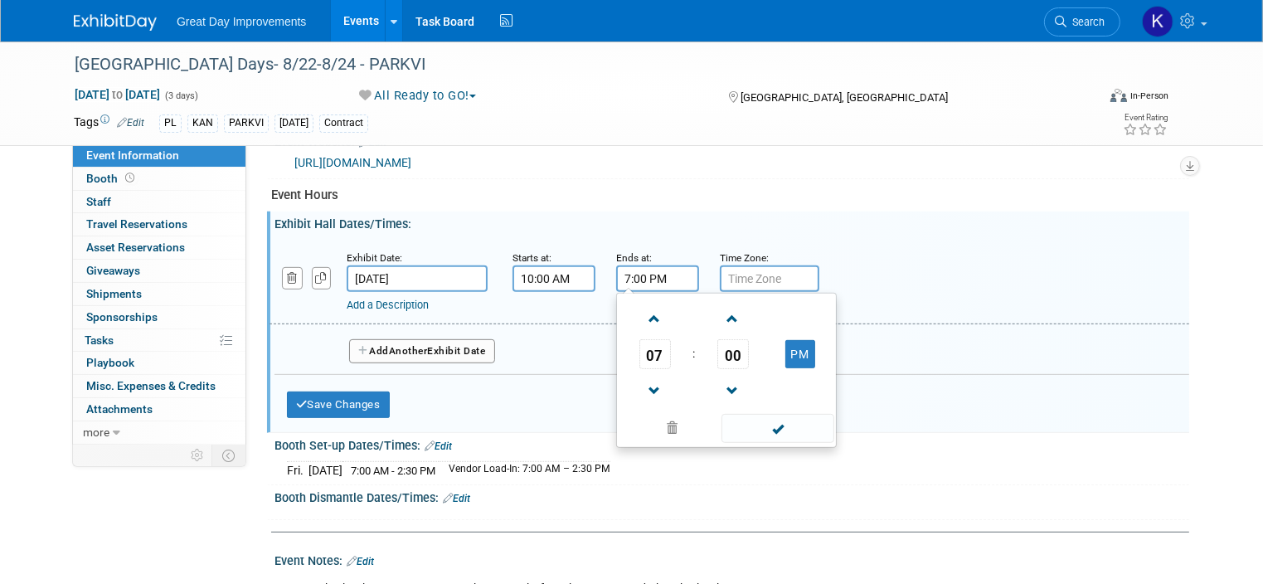
click at [621, 275] on input "7:00 PM" at bounding box center [657, 278] width 83 height 27
click at [640, 308] on span at bounding box center [654, 318] width 29 height 29
type input "10:00 PM"
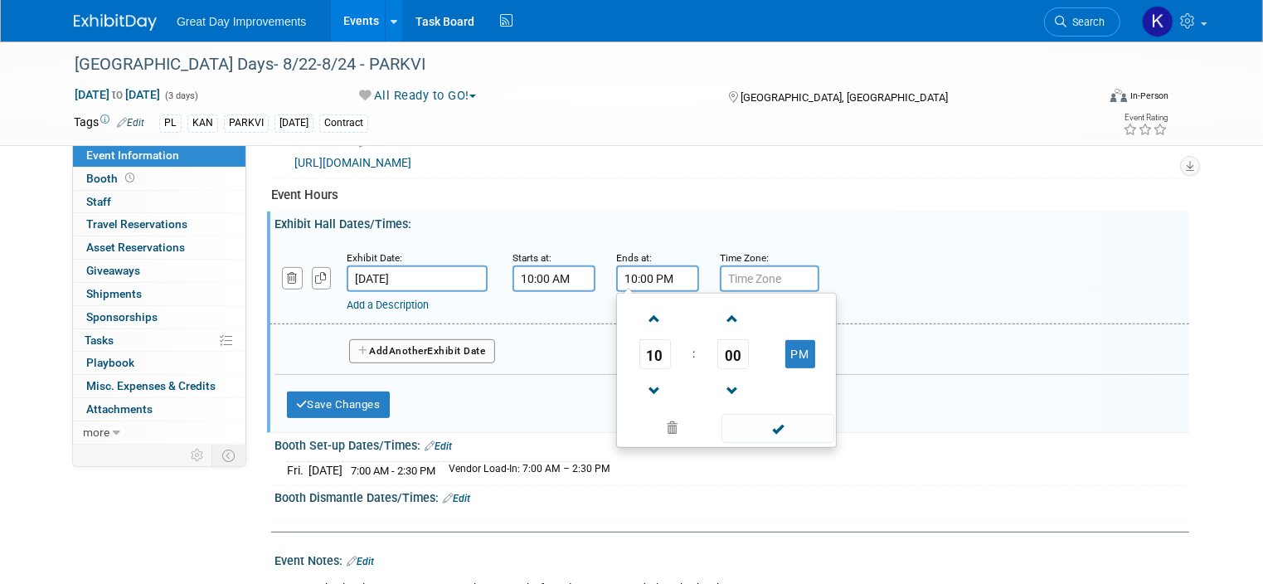
click at [855, 307] on div "Exhibit Date: Aug 22, 2025 Starts at: 10:00 AM Ends at: 10:00 PM 10 : 00 PM 12 …" at bounding box center [730, 282] width 920 height 85
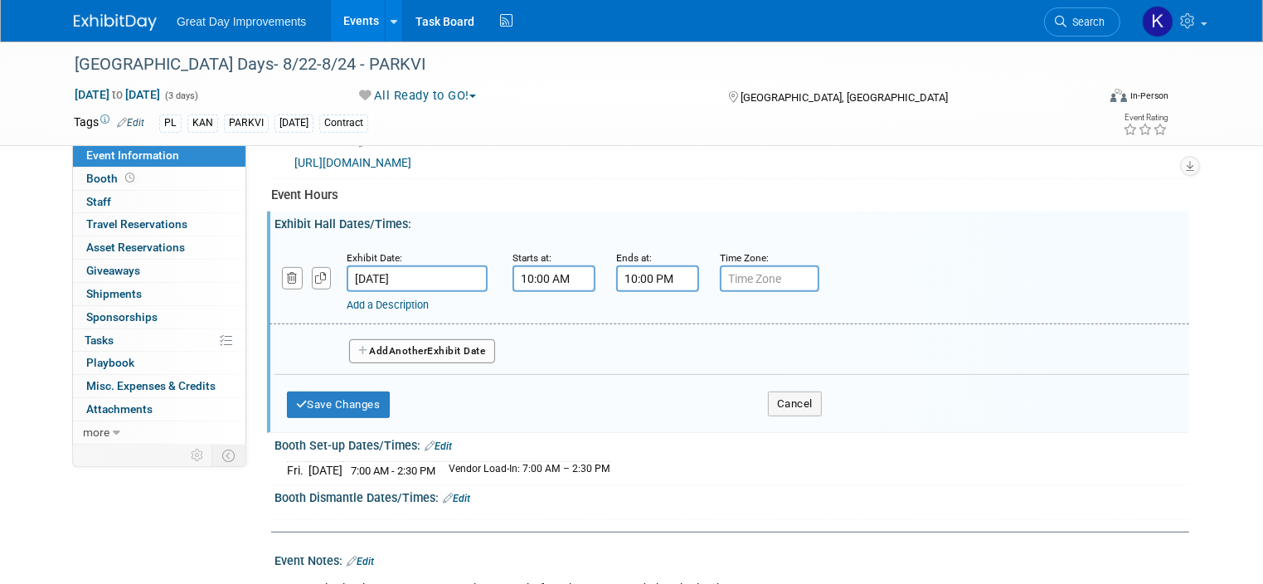
click at [402, 299] on link "Add a Description" at bounding box center [388, 305] width 82 height 12
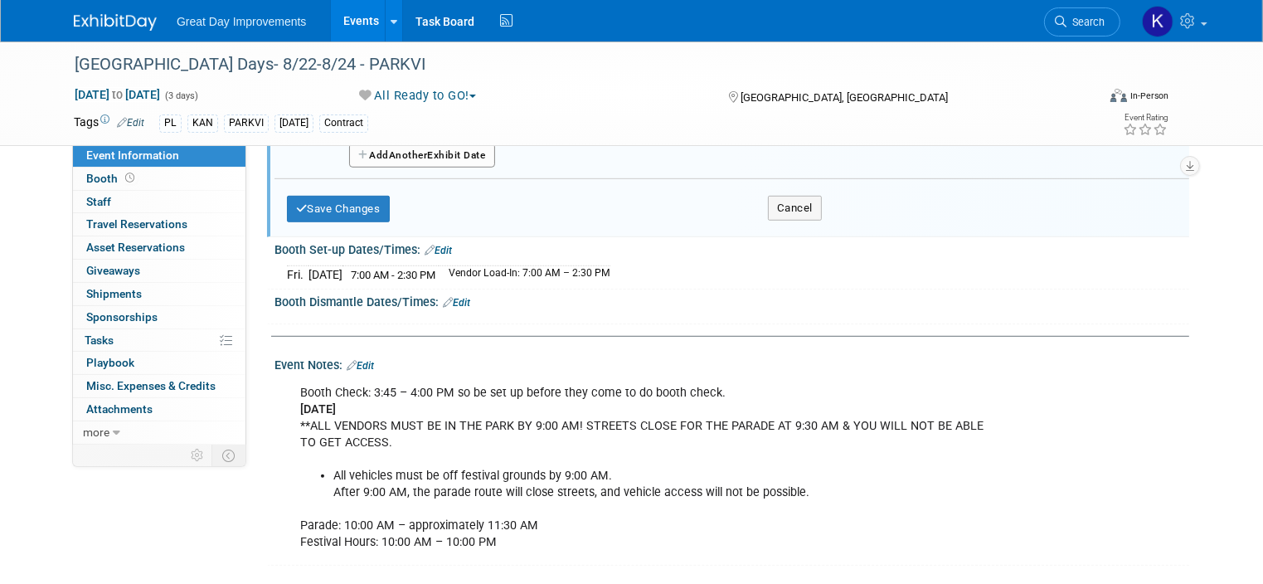
scroll to position [1015, 0]
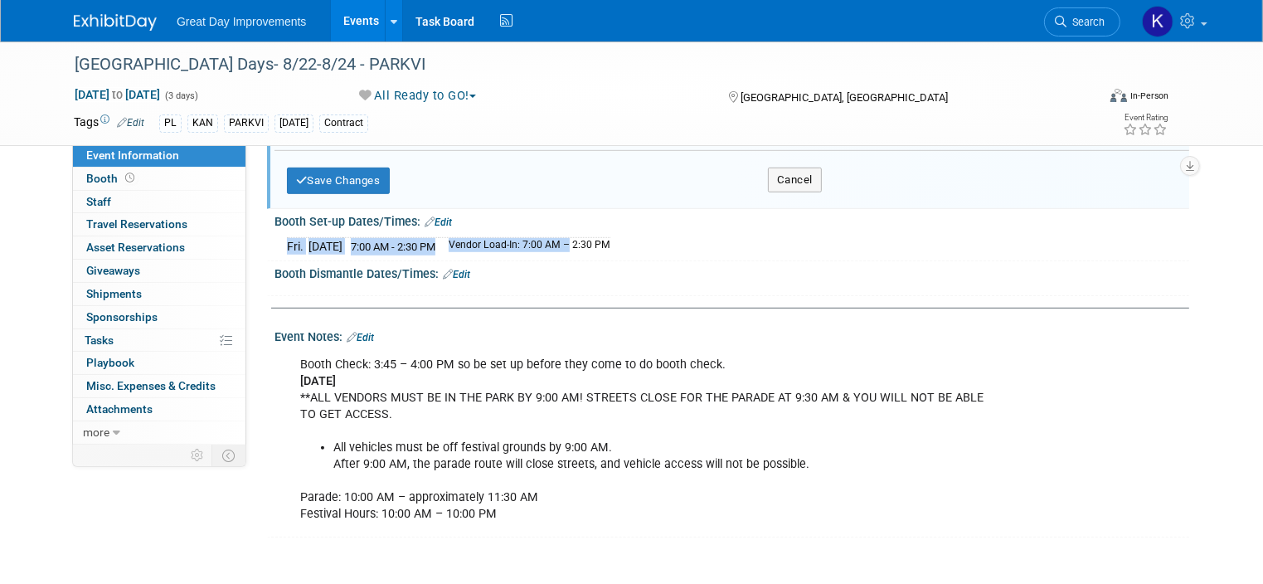
drag, startPoint x: 471, startPoint y: 234, endPoint x: 638, endPoint y: 244, distance: 167.0
click at [638, 244] on div "Fri. Aug 22, 2025 7:00 AM - 2:30 PM Vendor Load-In: 7:00 AM – 2:30 PM" at bounding box center [732, 244] width 890 height 22
drag, startPoint x: 575, startPoint y: 231, endPoint x: 518, endPoint y: 229, distance: 57.3
copy table "Fri. Aug 22, 2025 7:00 AM - 2:30 PM"
click at [526, 237] on td "Vendor Load-In: 7:00 AM – 2:30 PM" at bounding box center [525, 245] width 172 height 17
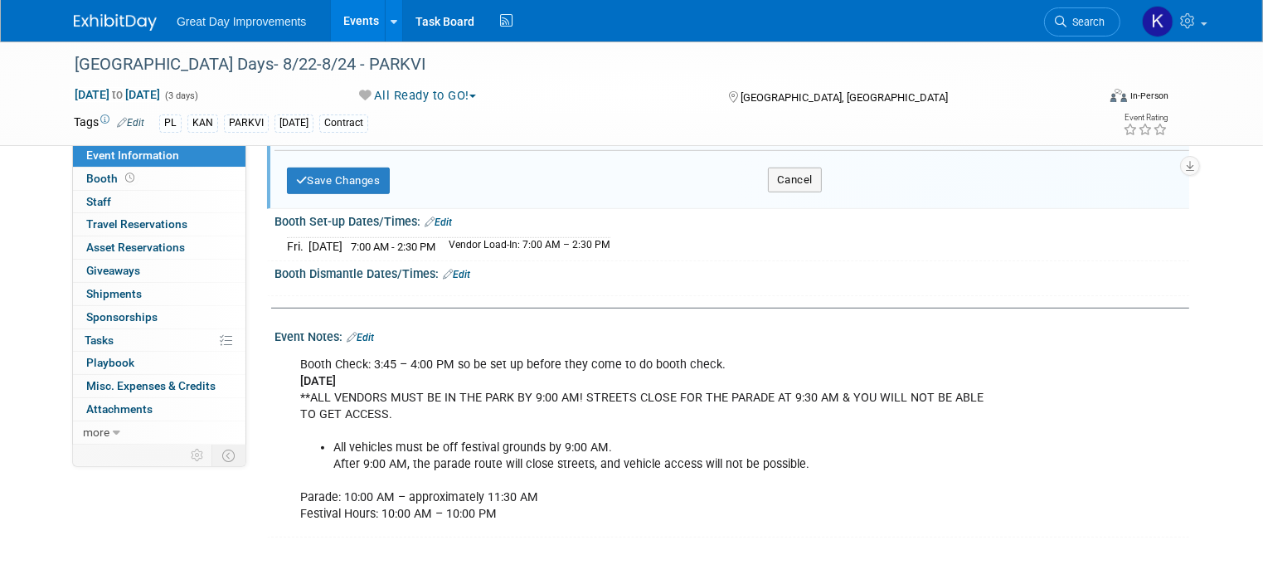
click at [500, 237] on td "Vendor Load-In: 7:00 AM – 2:30 PM" at bounding box center [525, 245] width 172 height 17
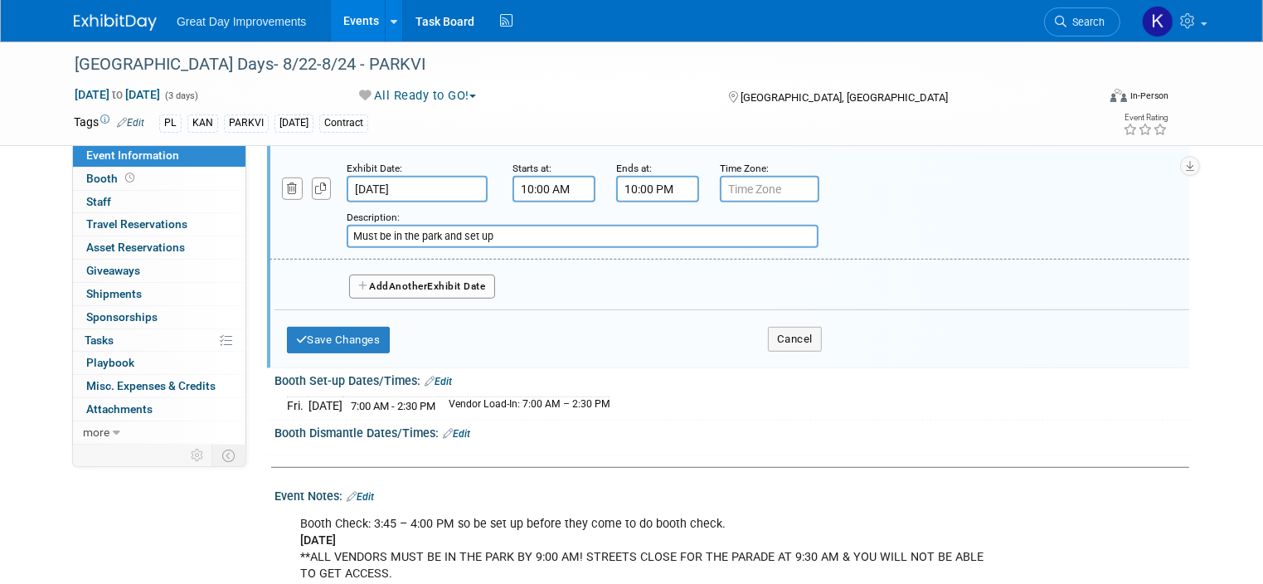
scroll to position [849, 0]
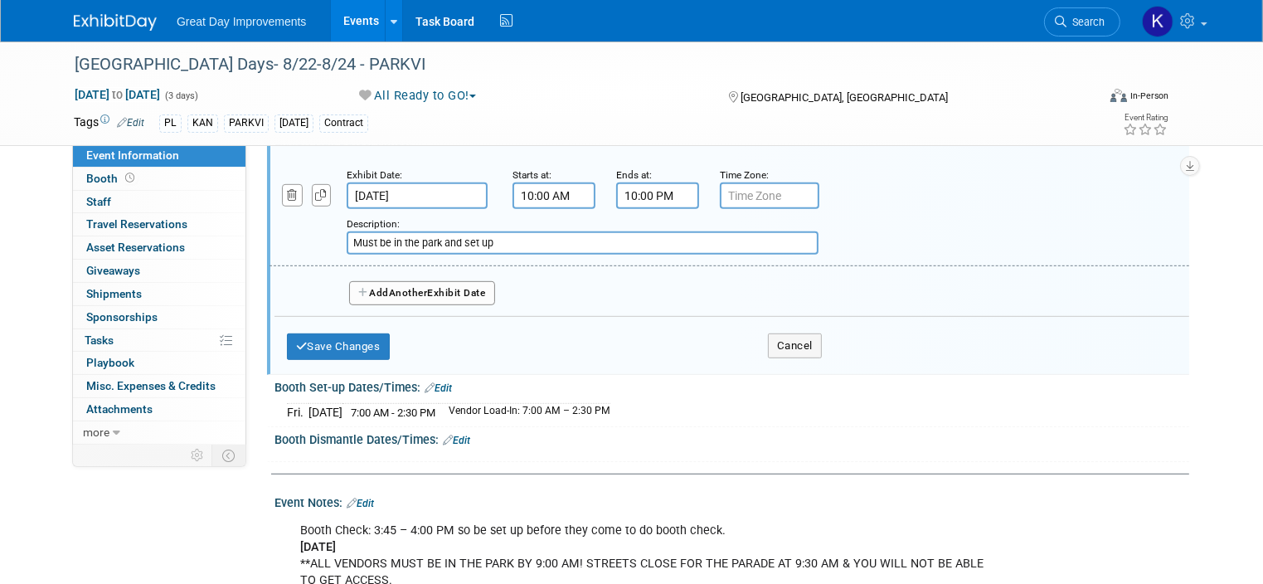
click at [494, 231] on input "Must be in the park and set up" at bounding box center [583, 242] width 472 height 23
type input "Must be in the park and set up by 8:30a & car moved. Parade begins at 10a."
click at [323, 338] on button "Save Changes" at bounding box center [338, 346] width 103 height 27
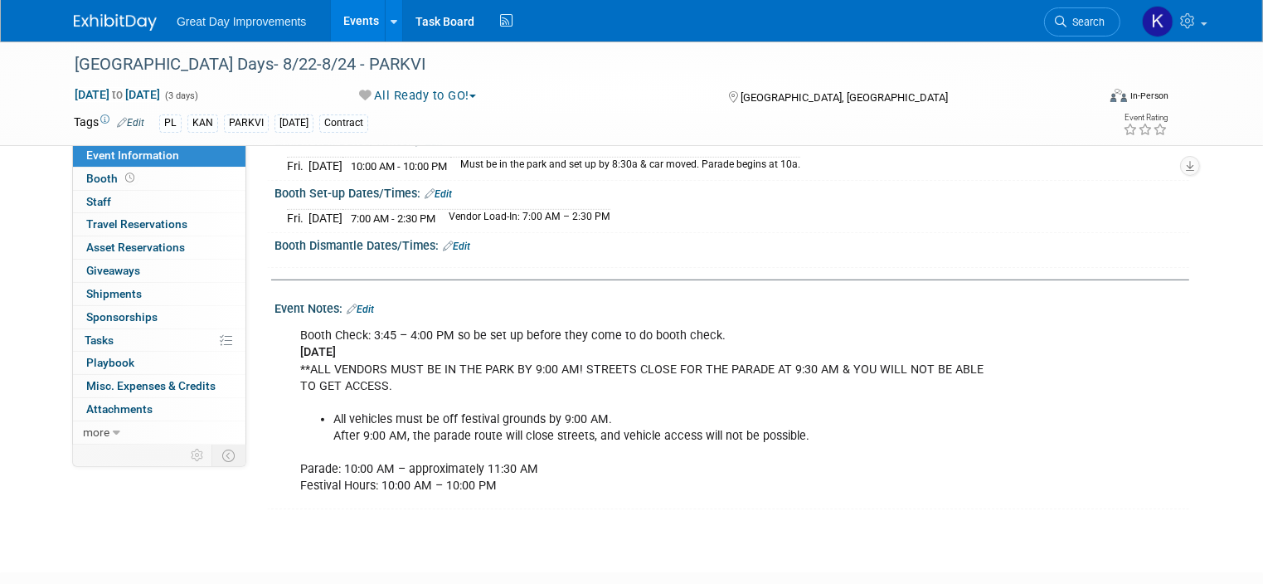
click at [436, 188] on link "Edit" at bounding box center [438, 194] width 27 height 12
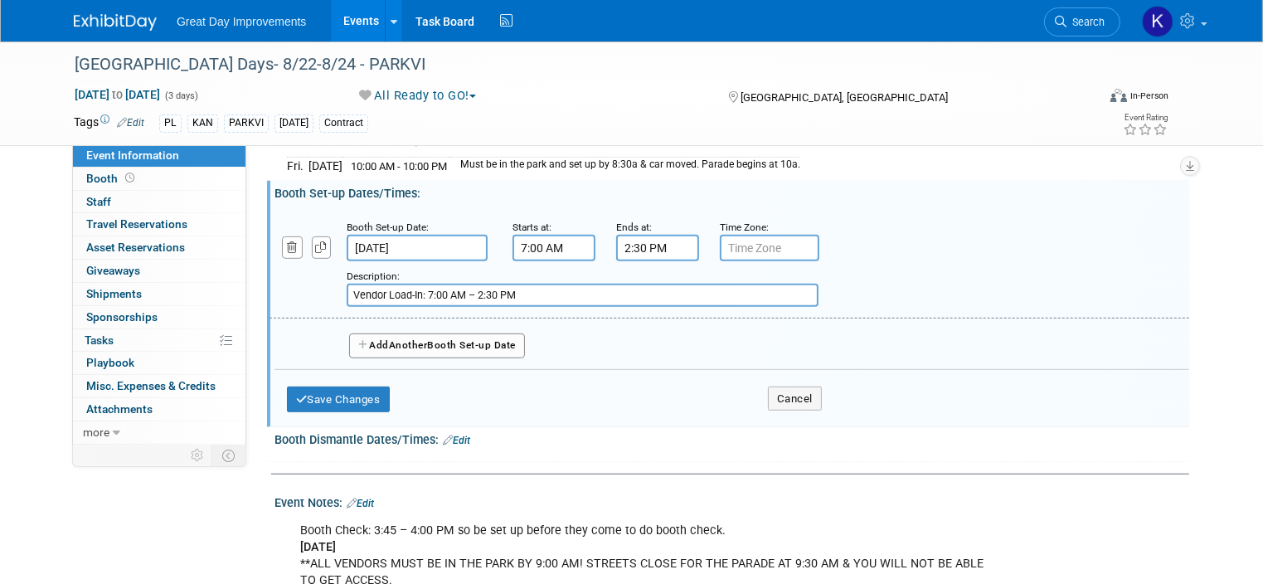
click at [427, 333] on button "Add Another Booth Set-up Date" at bounding box center [437, 345] width 176 height 25
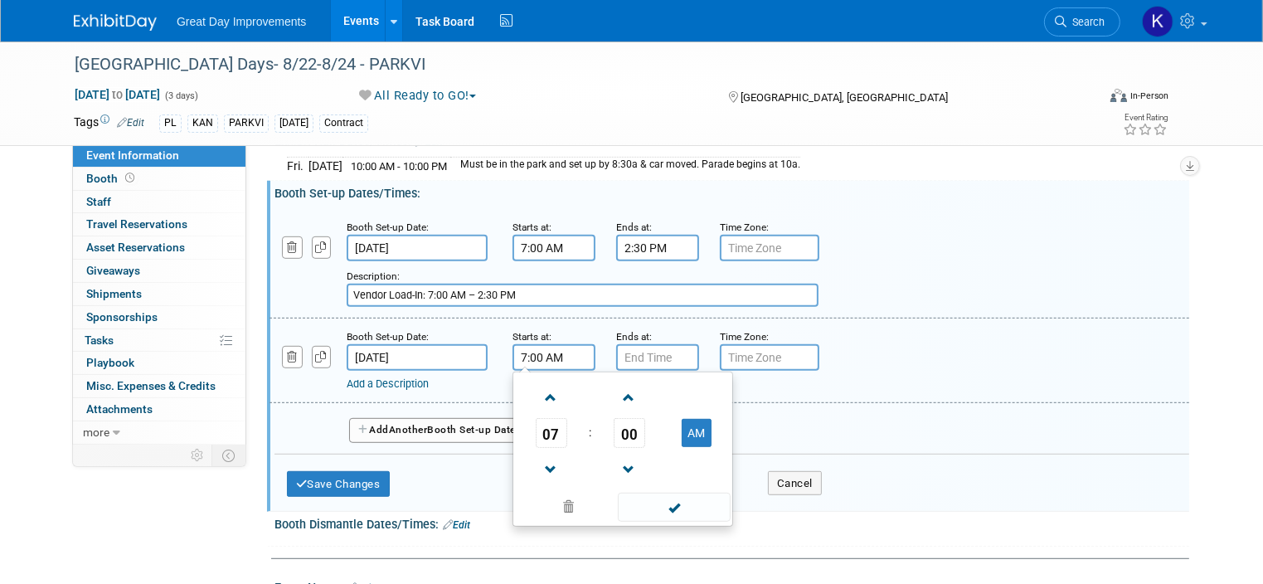
click at [557, 344] on input "7:00 AM" at bounding box center [554, 357] width 83 height 27
click at [539, 387] on span at bounding box center [551, 397] width 29 height 29
type input "10:00 AM"
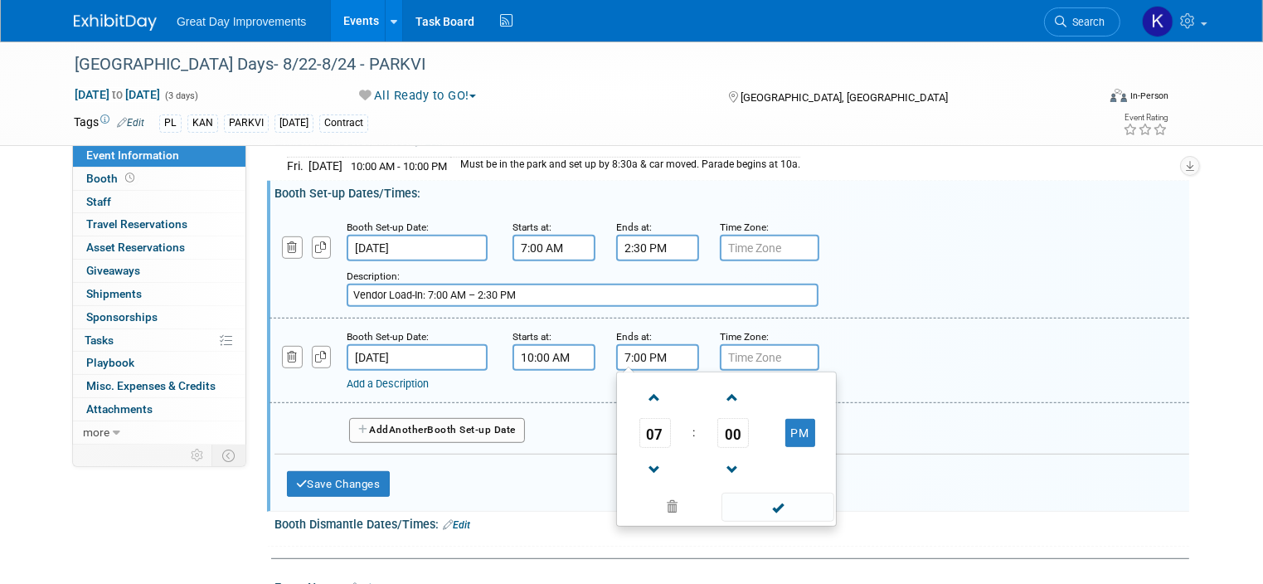
click at [640, 352] on input "7:00 PM" at bounding box center [657, 357] width 83 height 27
click at [640, 387] on span at bounding box center [654, 397] width 29 height 29
type input "10:00 PM"
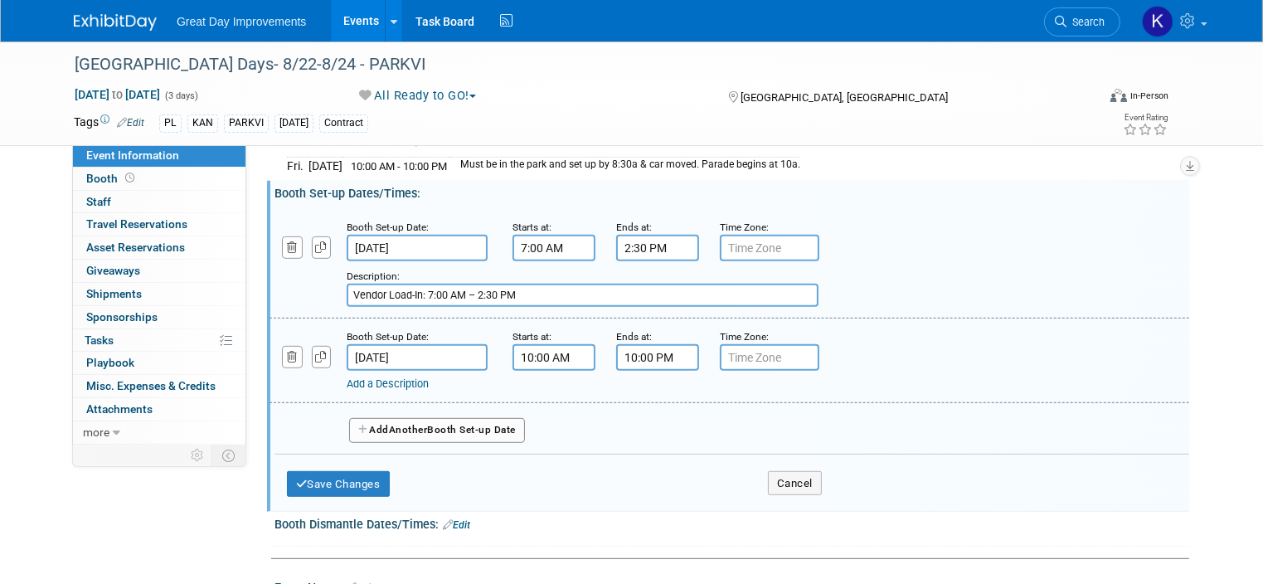
click at [884, 359] on div "Add a Description Description:" at bounding box center [729, 360] width 945 height 64
click at [462, 422] on button "Add Another Booth Set-up Date" at bounding box center [437, 430] width 176 height 25
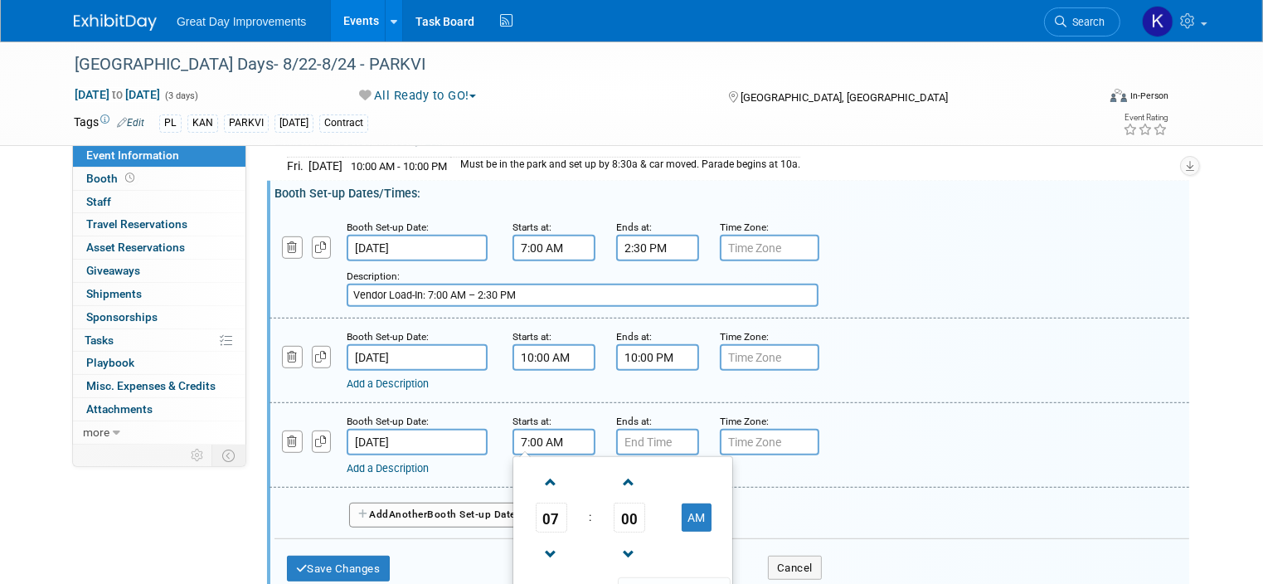
click at [564, 435] on input "7:00 AM" at bounding box center [554, 442] width 83 height 27
click at [540, 469] on span at bounding box center [551, 482] width 29 height 29
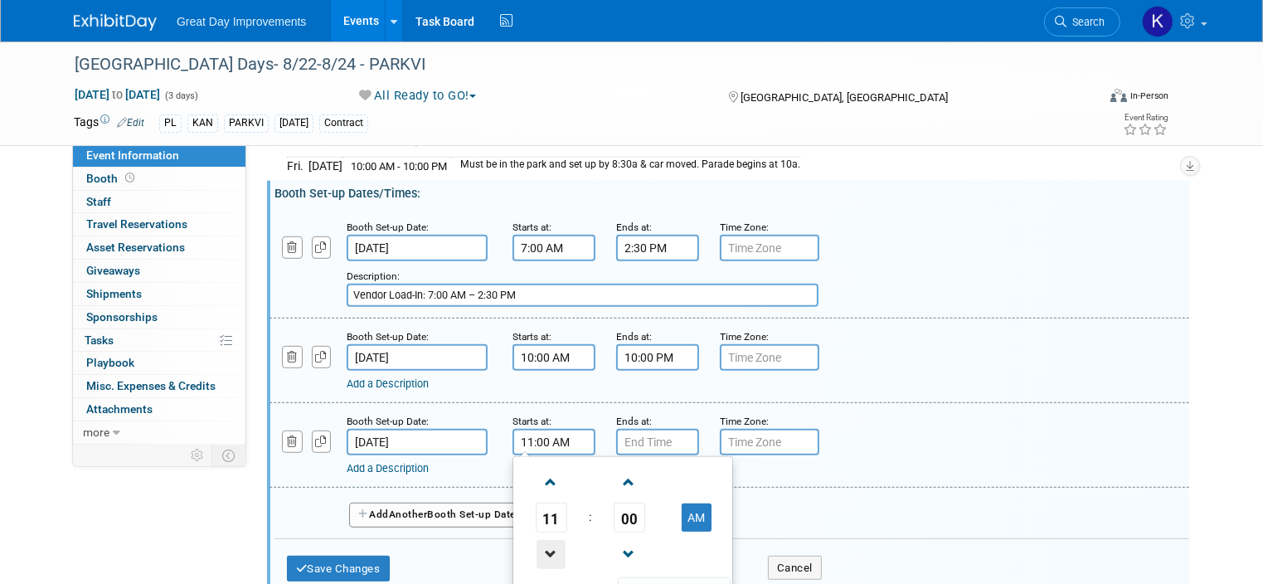
click at [537, 543] on span at bounding box center [551, 554] width 29 height 29
type input "10:00 AM"
click at [650, 431] on input "7:00 PM" at bounding box center [657, 442] width 83 height 27
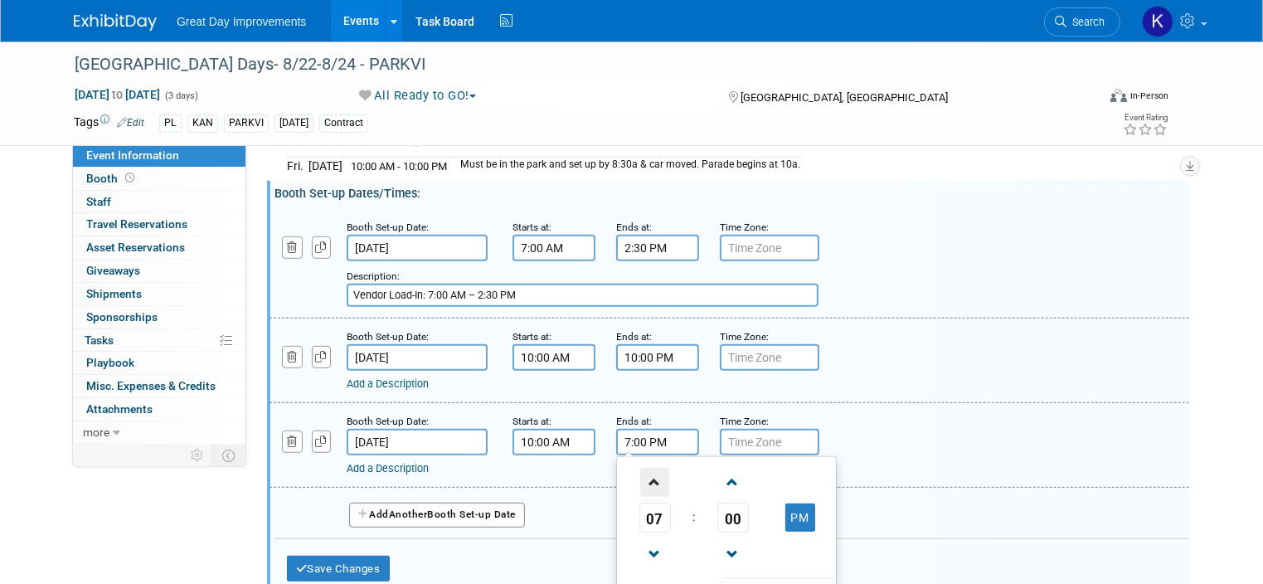
click at [643, 472] on span at bounding box center [654, 482] width 29 height 29
type input "10:00 PM"
click at [579, 467] on div "Booth Set-up Date: Aug 24, 2025 Starts at: 10:00 AM Ends at: 10:00 PM Time Zone…" at bounding box center [730, 445] width 920 height 85
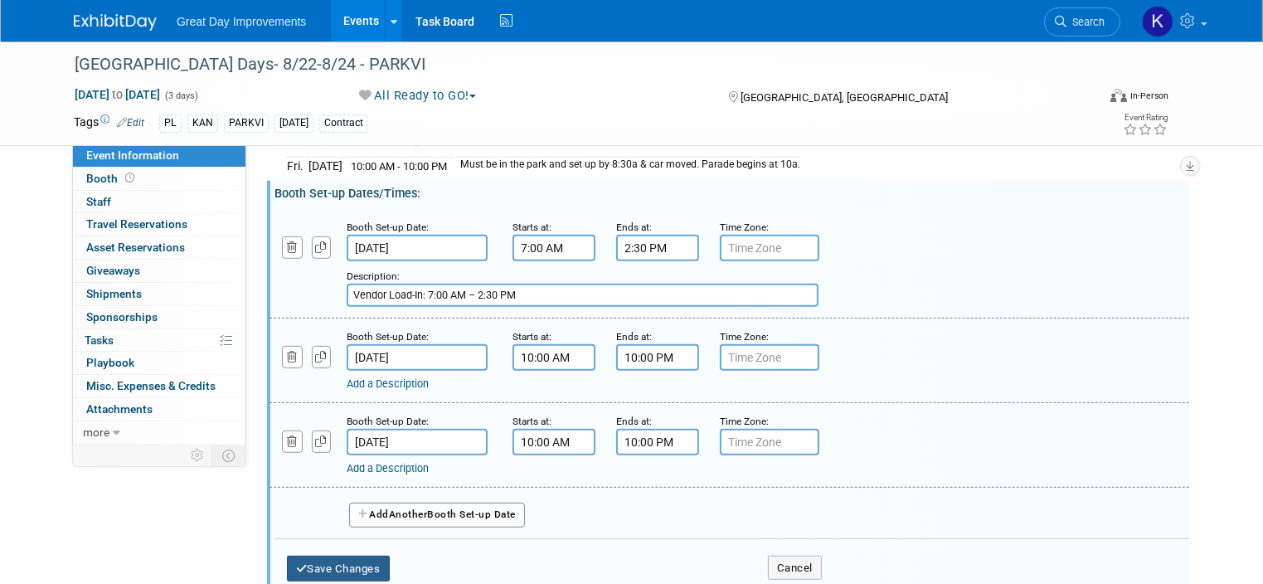
click at [317, 556] on button "Save Changes" at bounding box center [338, 569] width 103 height 27
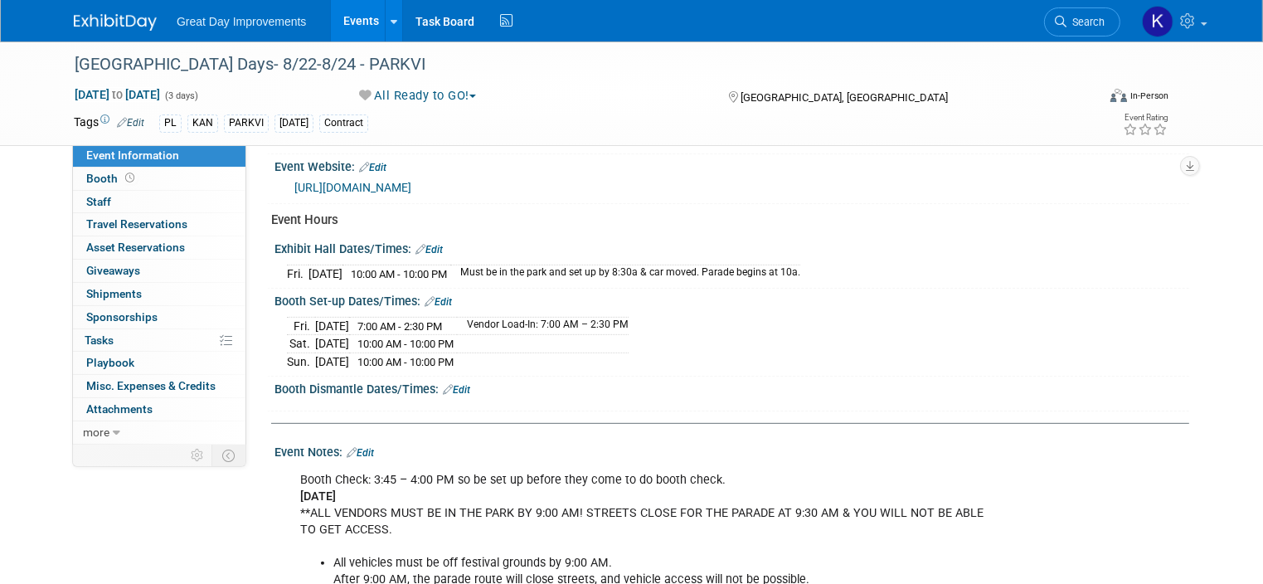
scroll to position [730, 0]
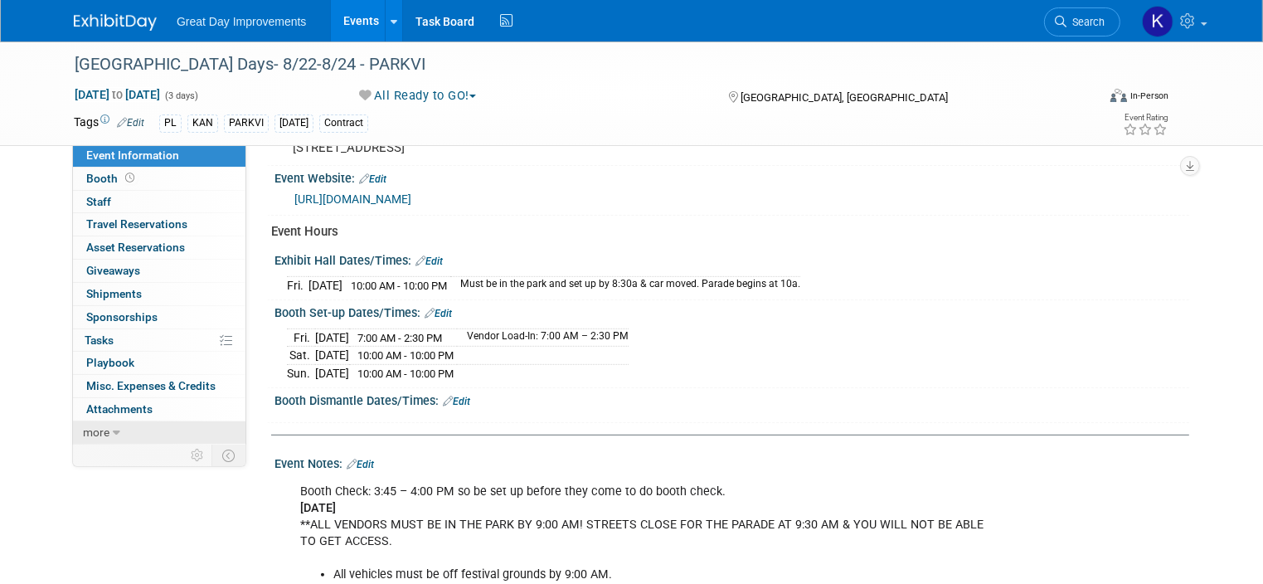
click at [143, 427] on link "more" at bounding box center [159, 432] width 173 height 22
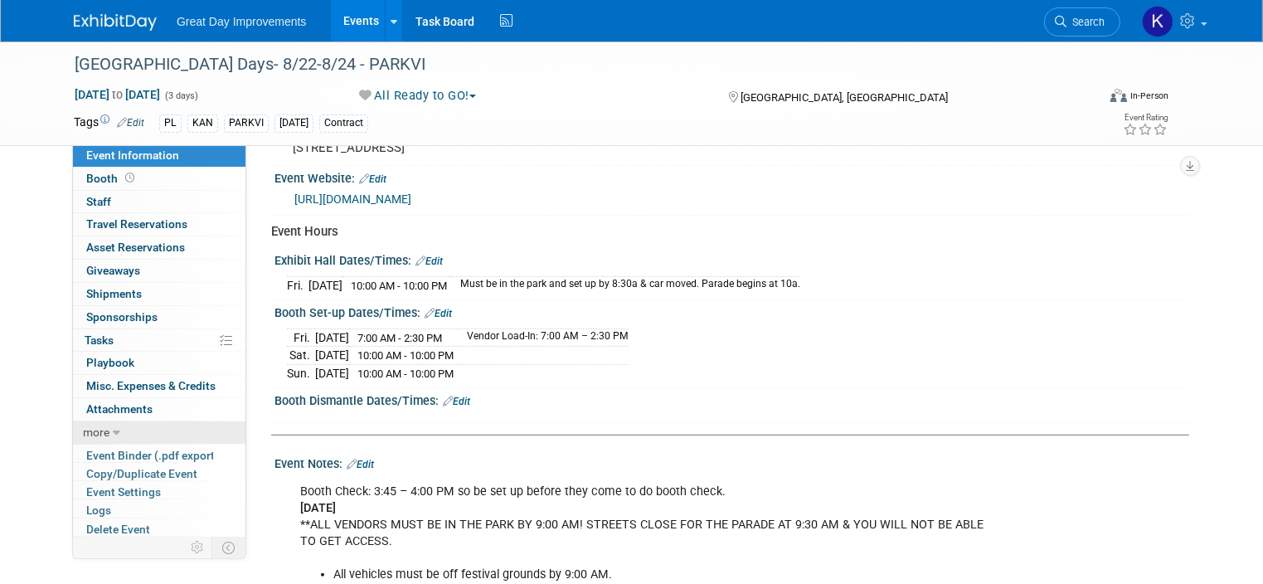
scroll to position [16, 0]
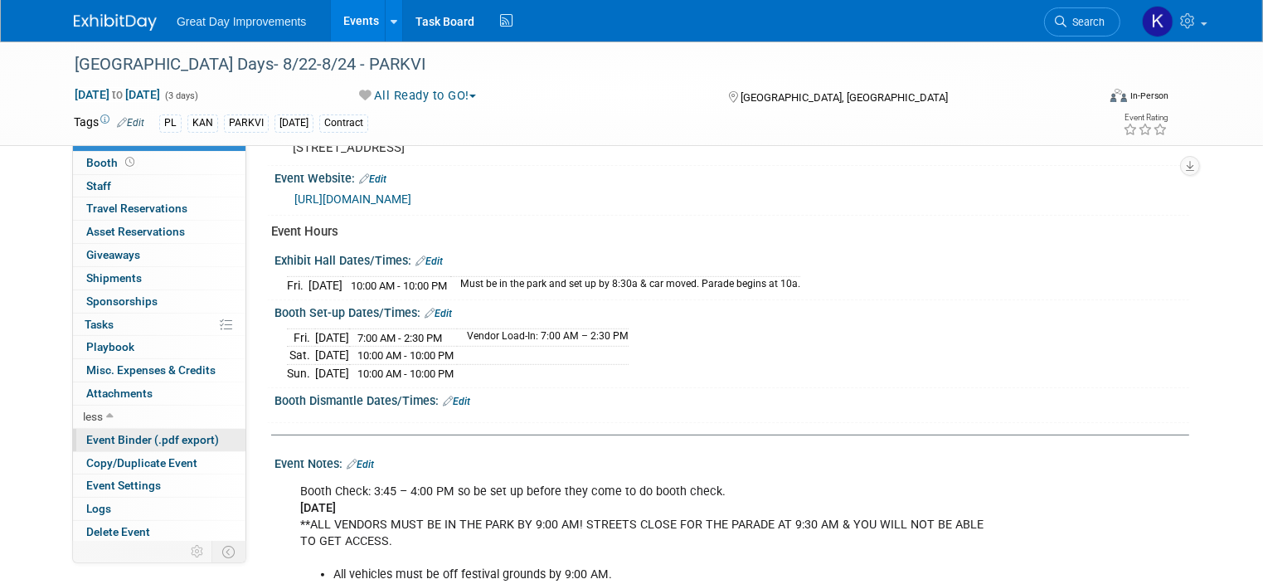
click at [152, 435] on span "Event Binder (.pdf export)" at bounding box center [152, 439] width 133 height 13
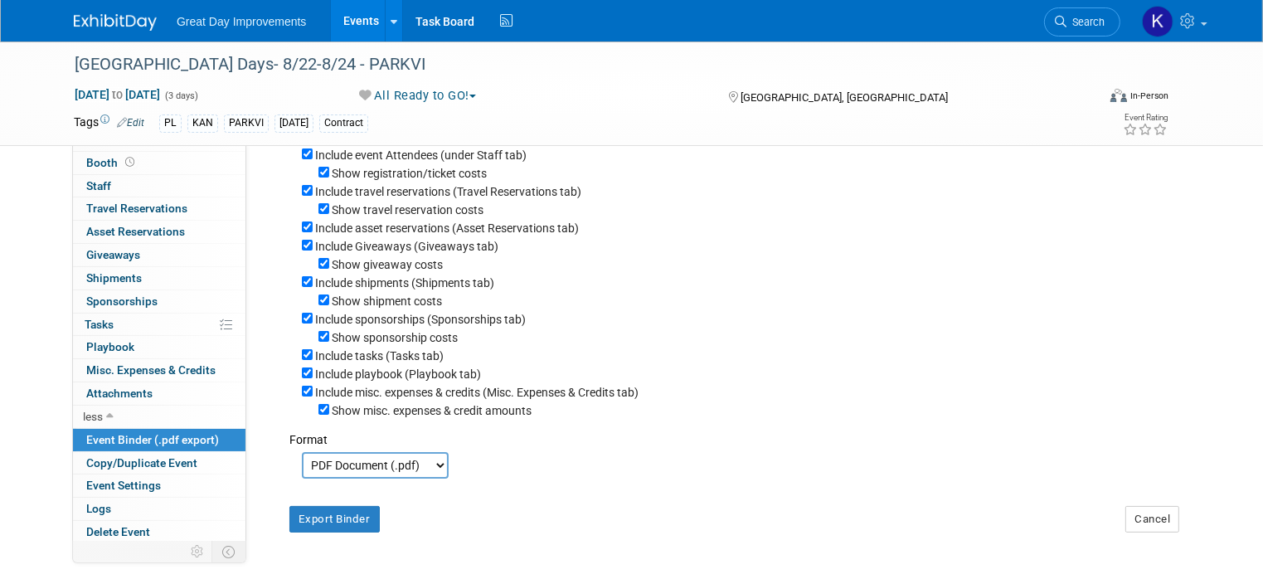
scroll to position [249, 0]
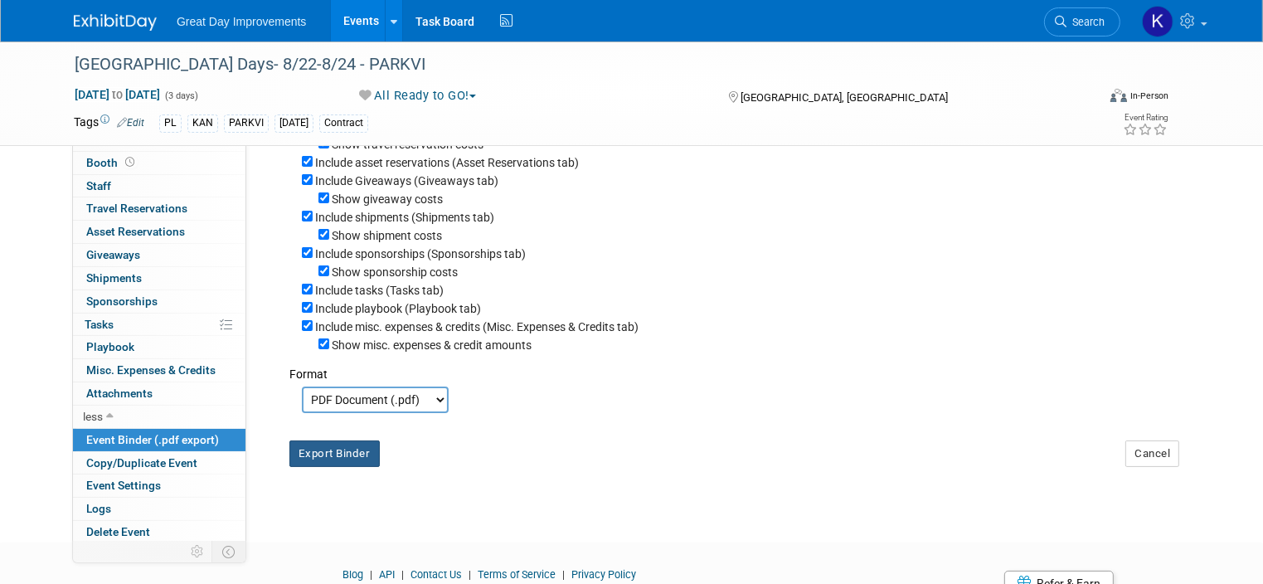
click at [333, 448] on button "Export Binder" at bounding box center [334, 453] width 90 height 27
